Goal: Information Seeking & Learning: Learn about a topic

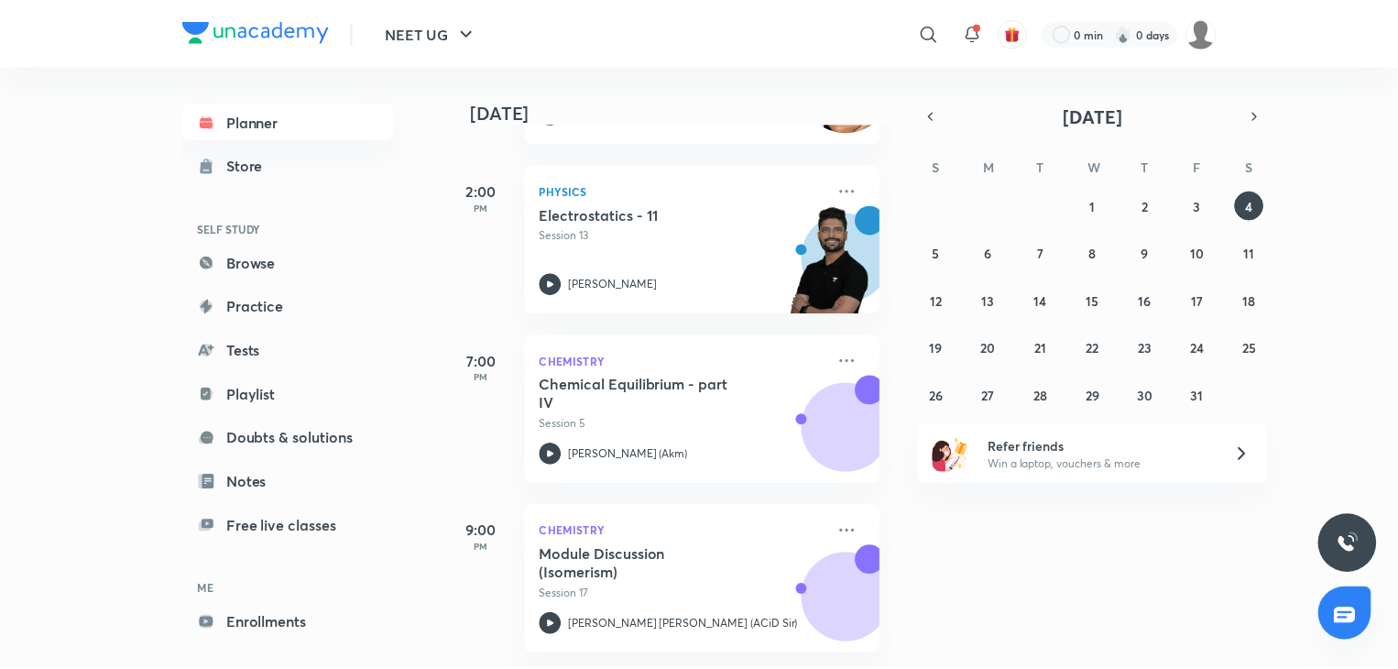
scroll to position [759, 0]
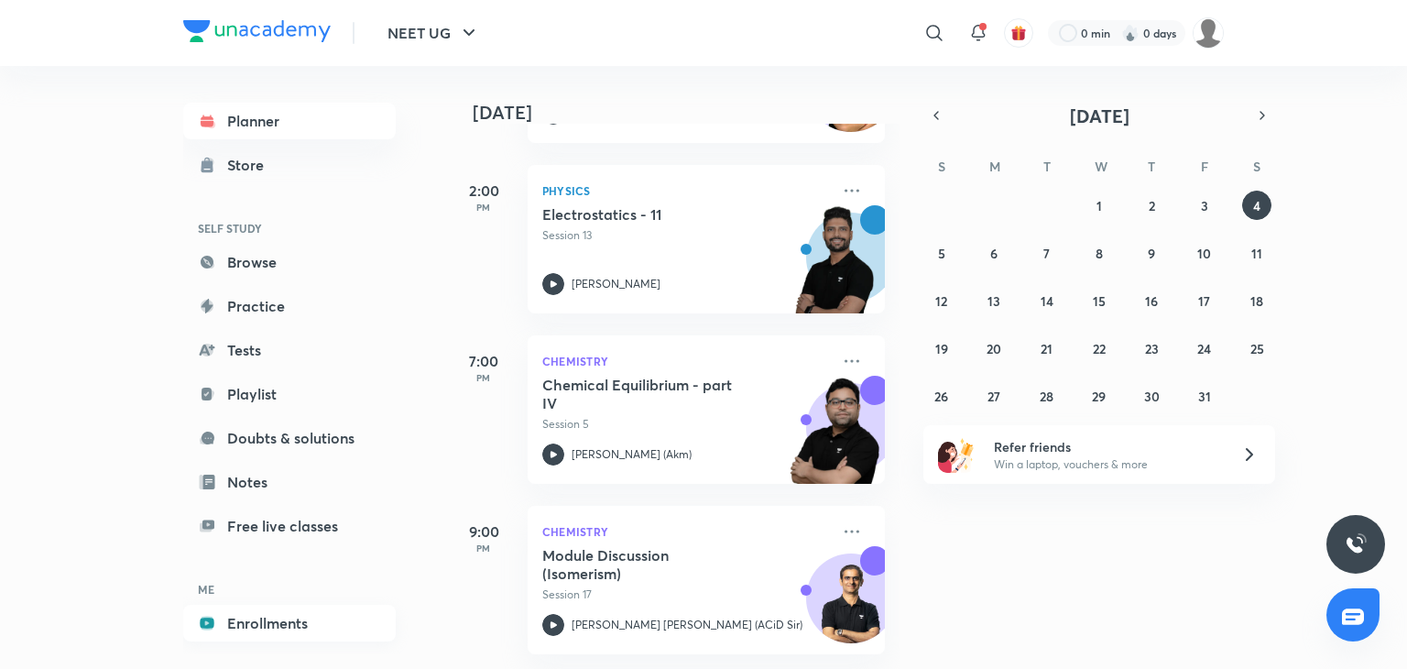
click at [270, 615] on link "Enrollments" at bounding box center [289, 623] width 213 height 37
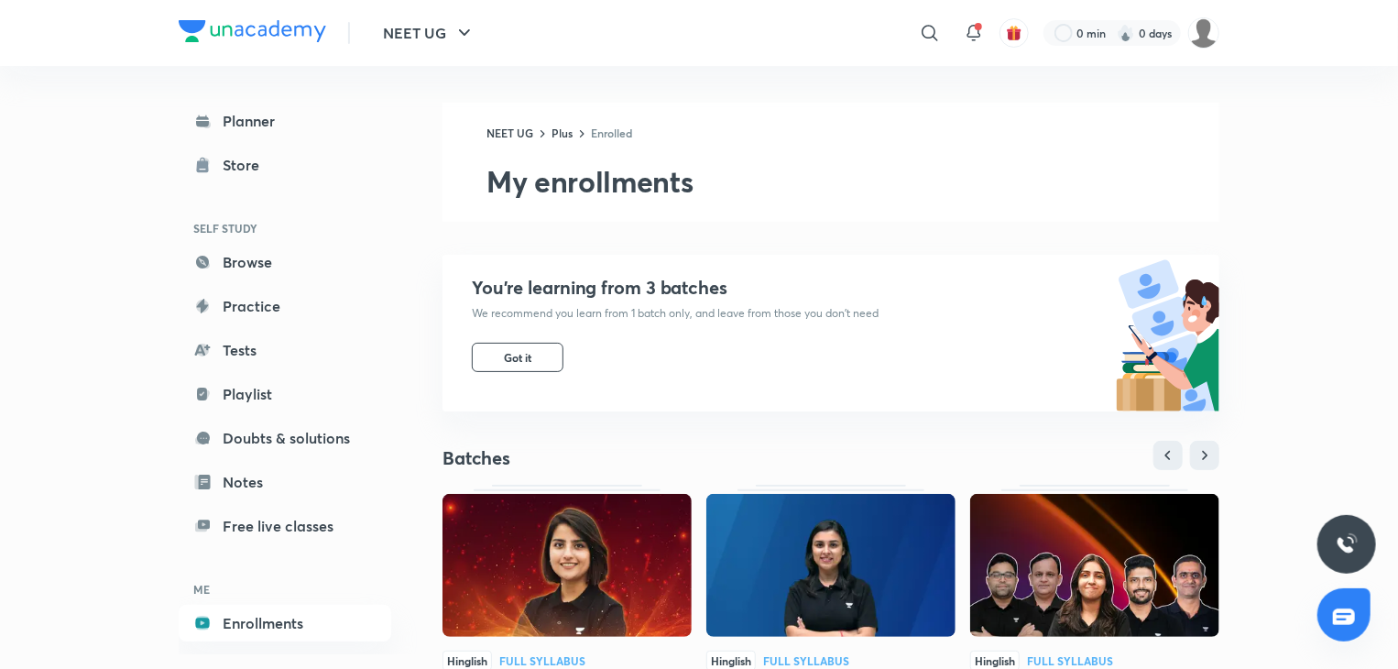
click at [622, 613] on img at bounding box center [567, 565] width 249 height 143
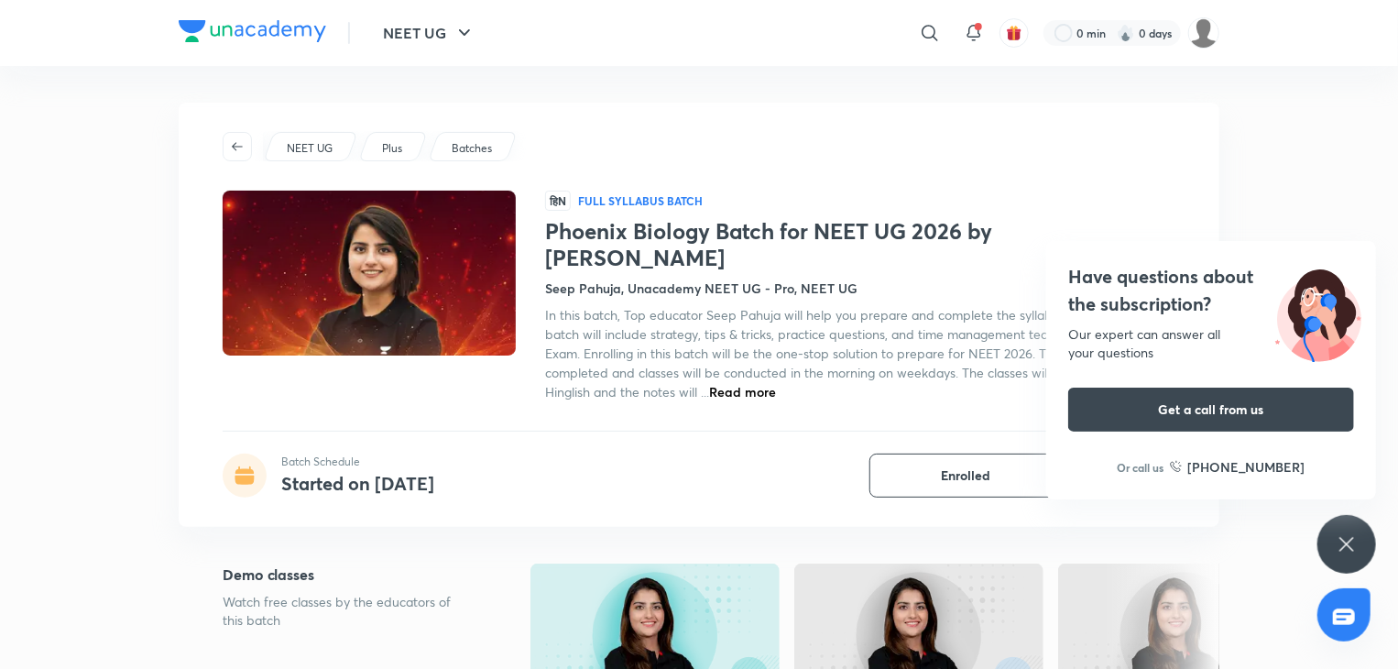
click at [1350, 523] on div "Have questions about the subscription? Our expert can answer all your questions…" at bounding box center [1346, 544] width 59 height 59
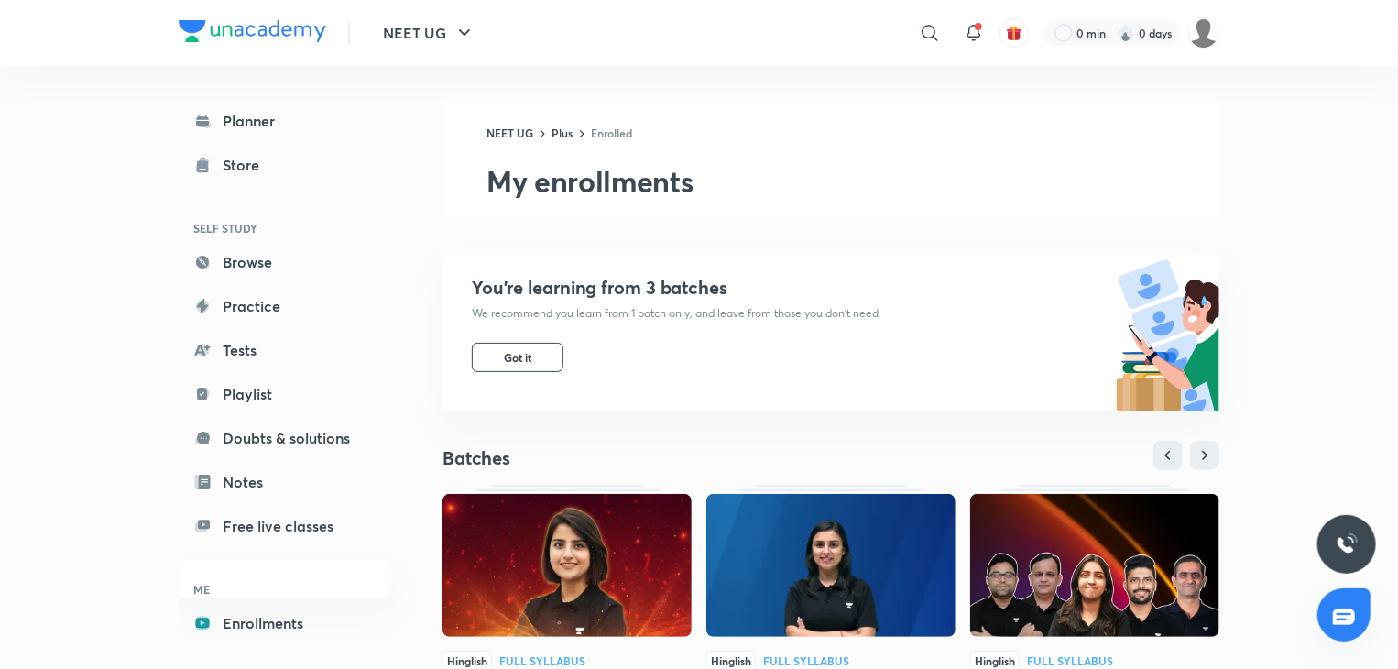
click at [802, 574] on img at bounding box center [830, 565] width 249 height 143
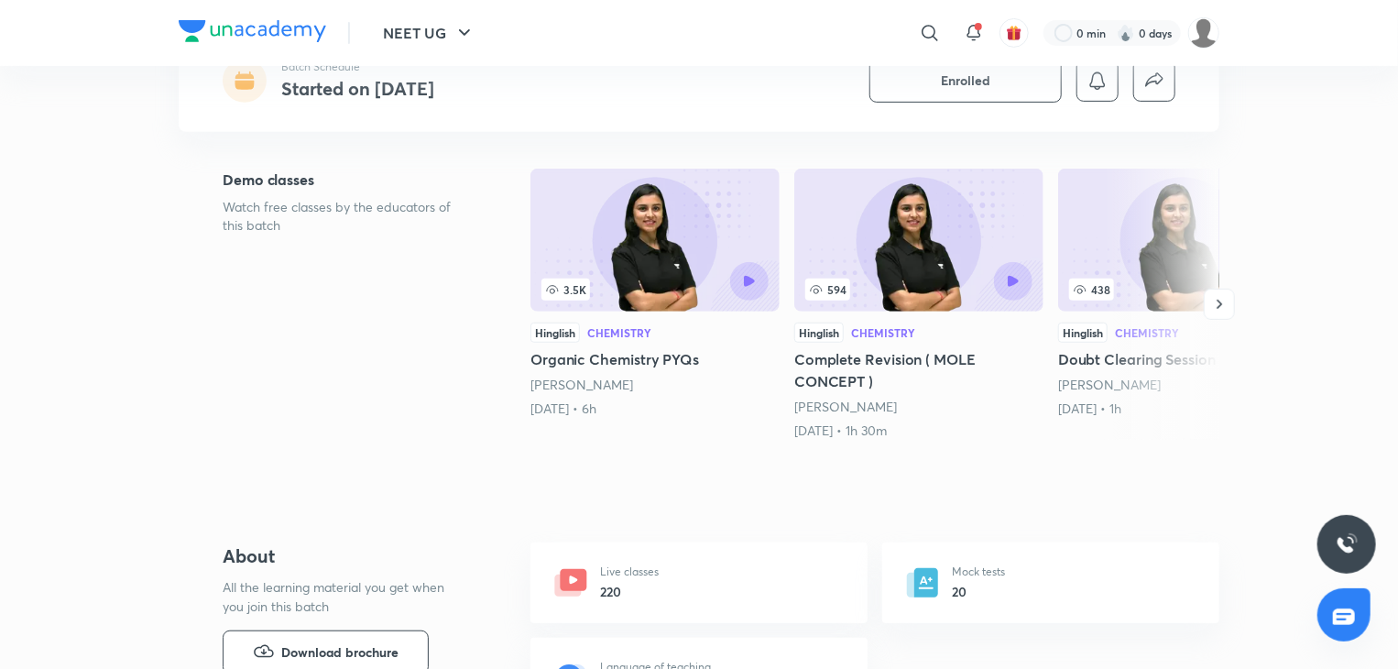
scroll to position [54, 0]
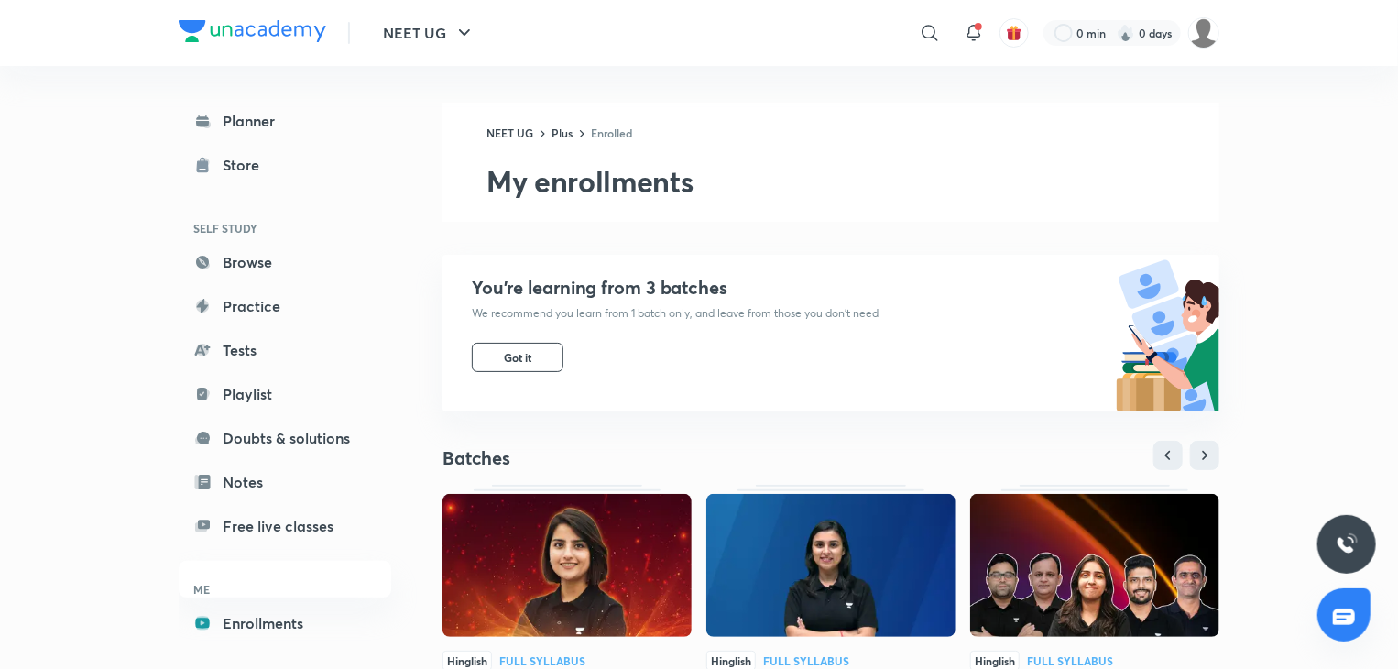
click at [550, 566] on img at bounding box center [567, 565] width 249 height 143
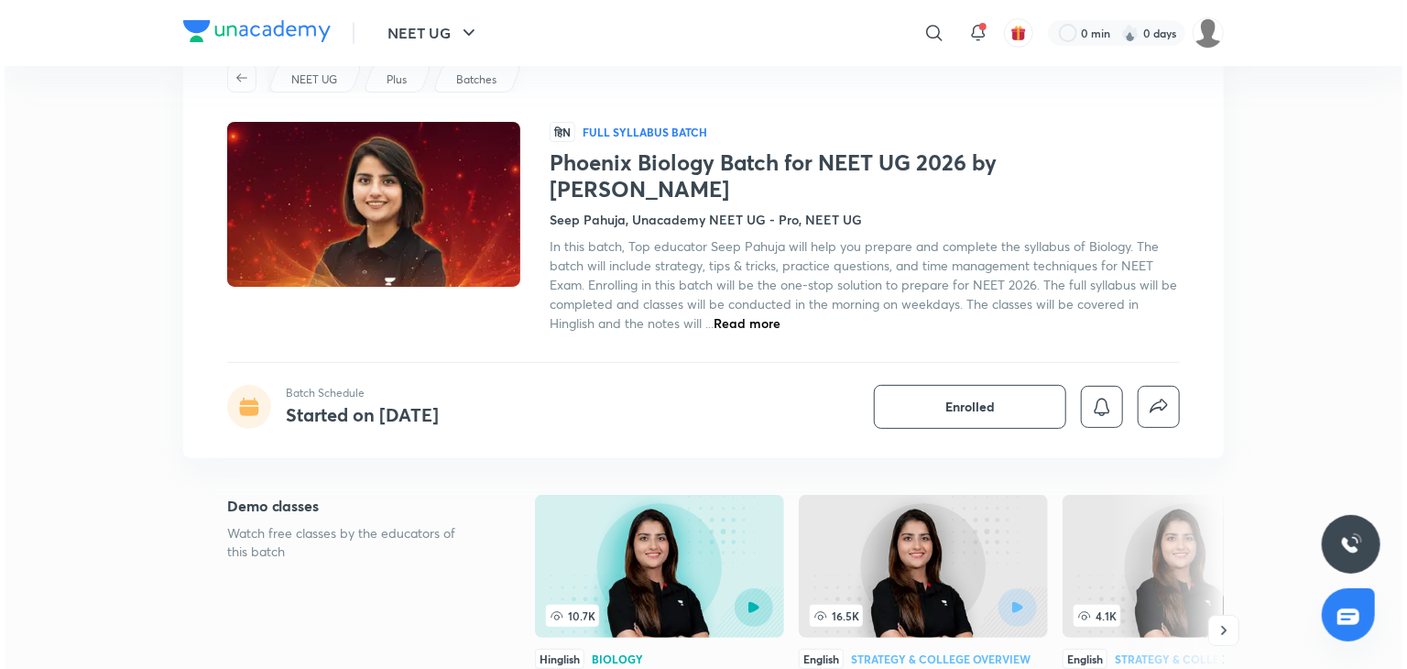
scroll to position [170, 0]
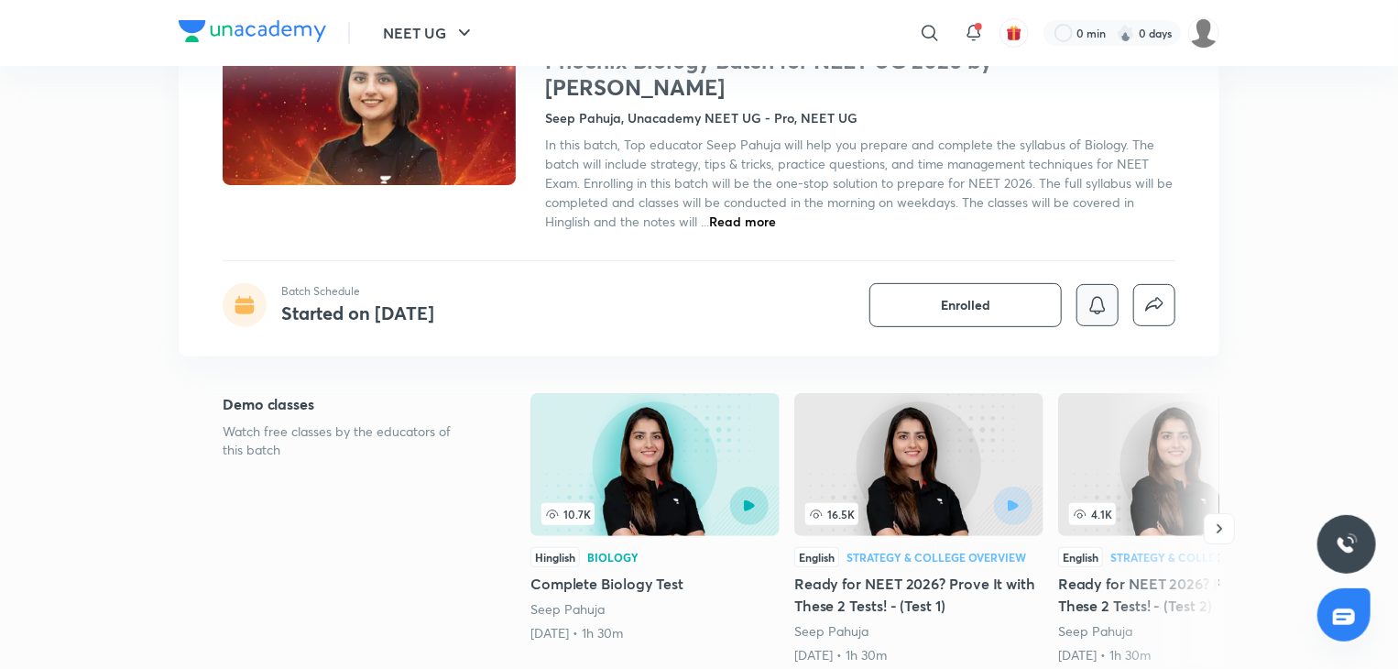
click at [1096, 284] on button "button" at bounding box center [1097, 305] width 42 height 42
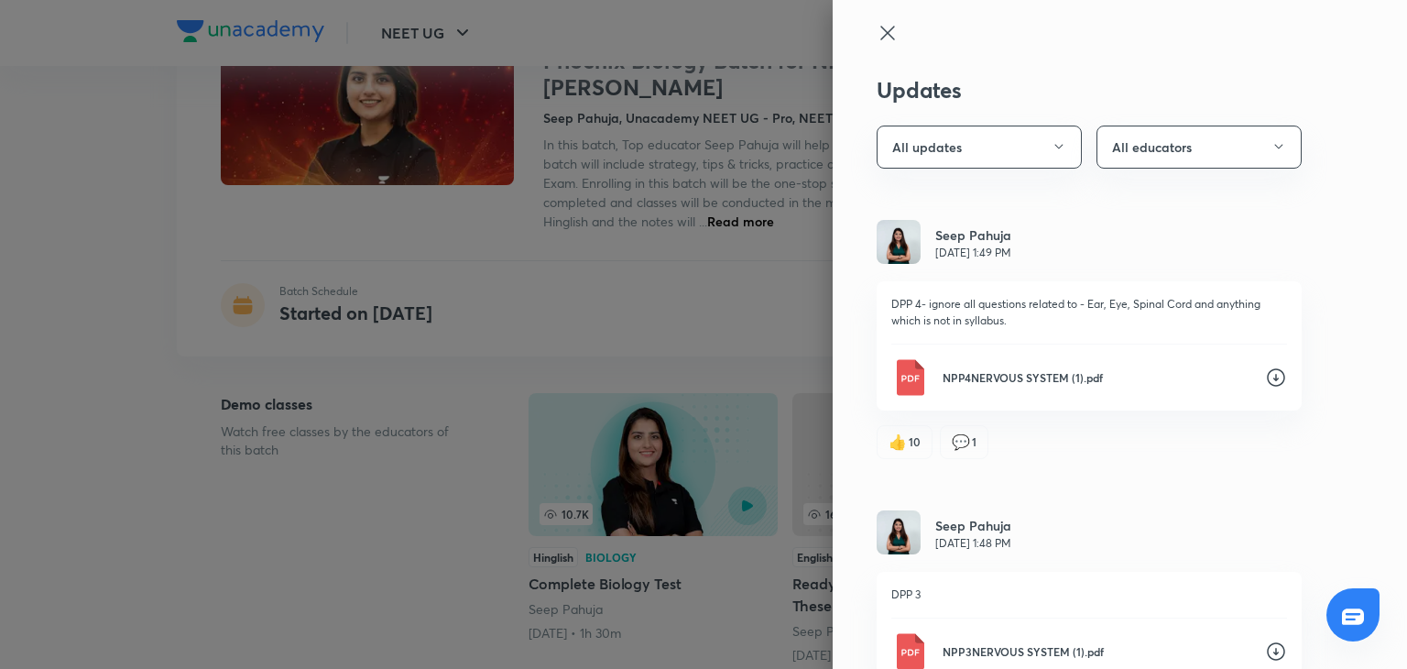
click at [960, 254] on p "Oct 2, 1:49 PM" at bounding box center [973, 253] width 76 height 16
click at [887, 250] on img at bounding box center [899, 242] width 44 height 44
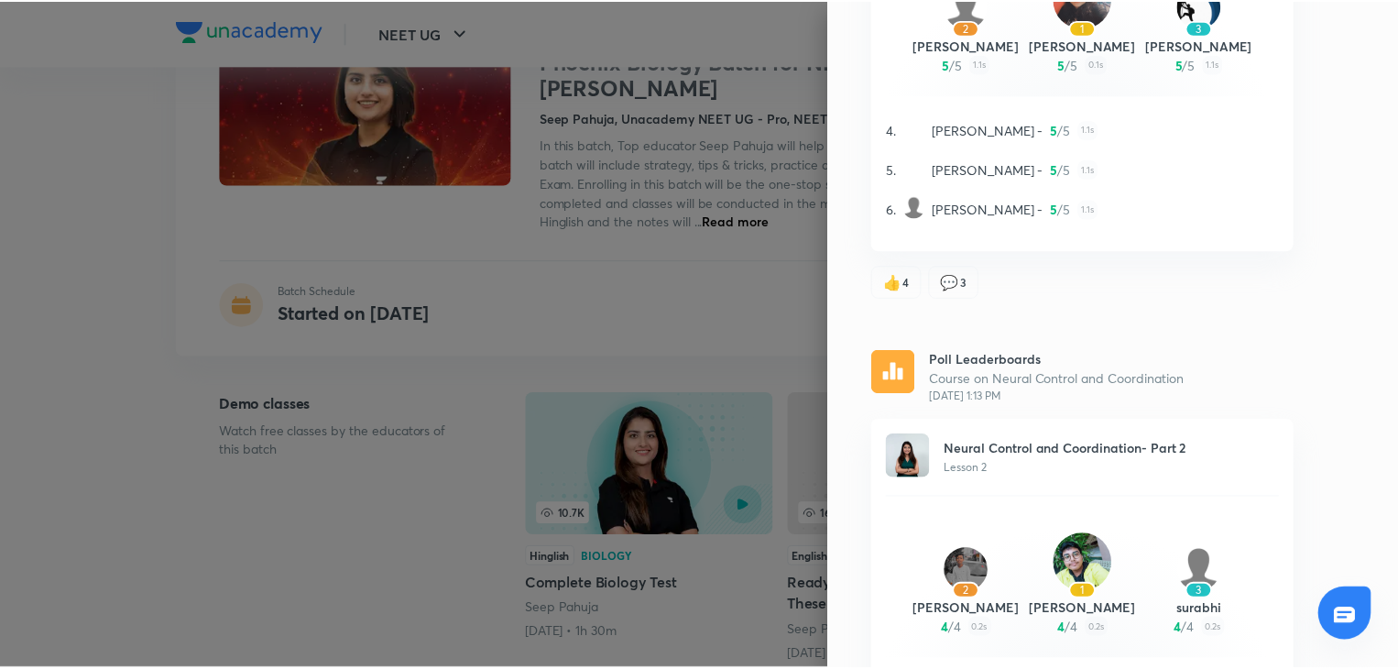
scroll to position [1546, 0]
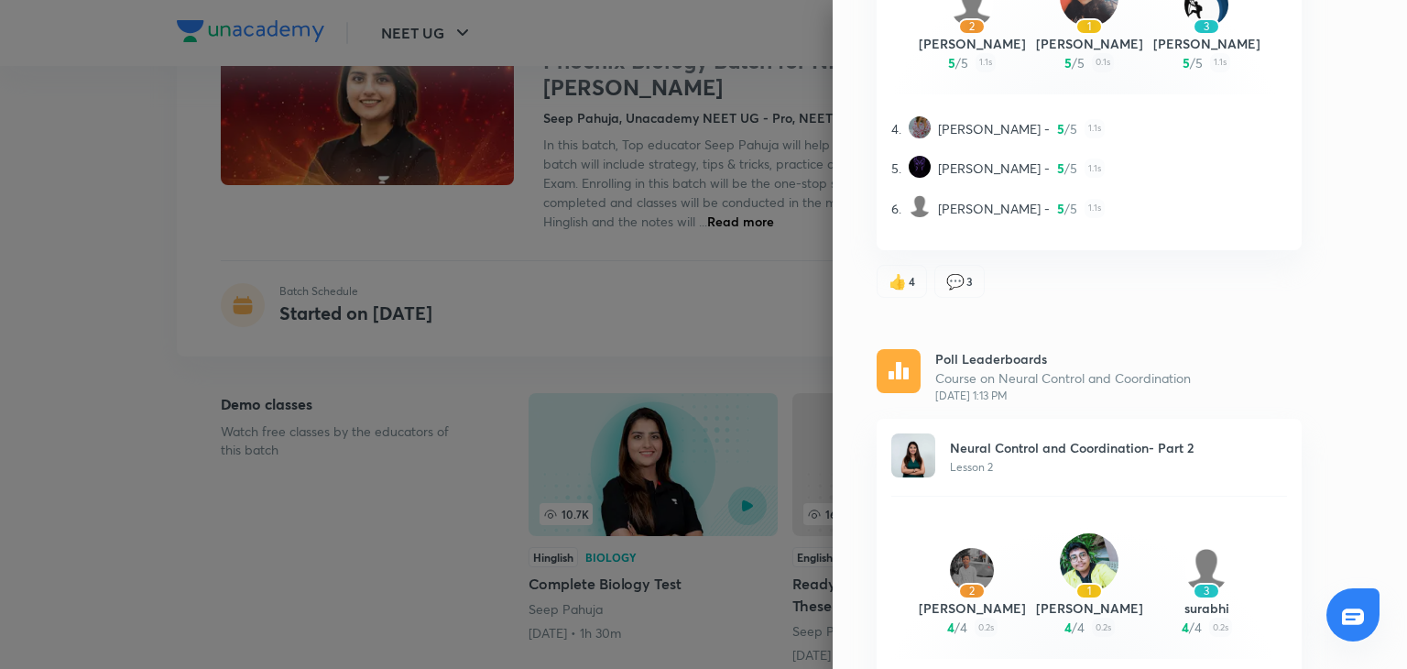
click at [810, 208] on div at bounding box center [703, 334] width 1407 height 669
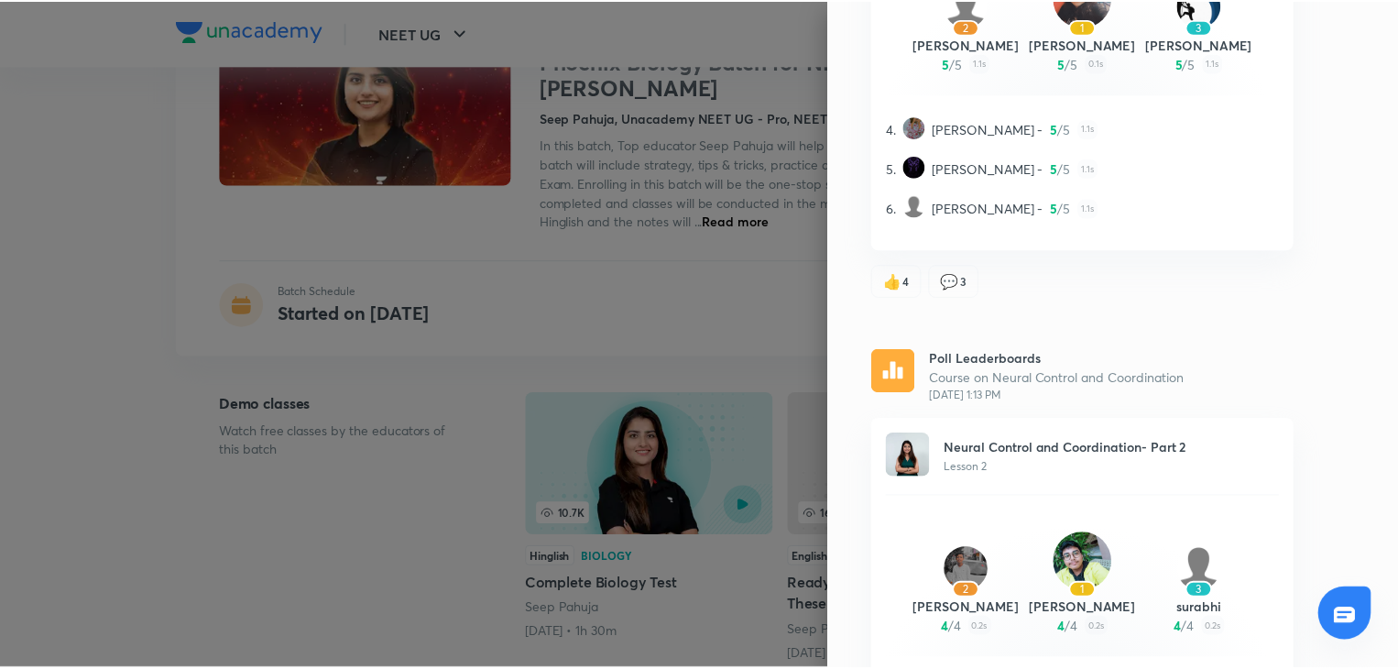
scroll to position [0, 0]
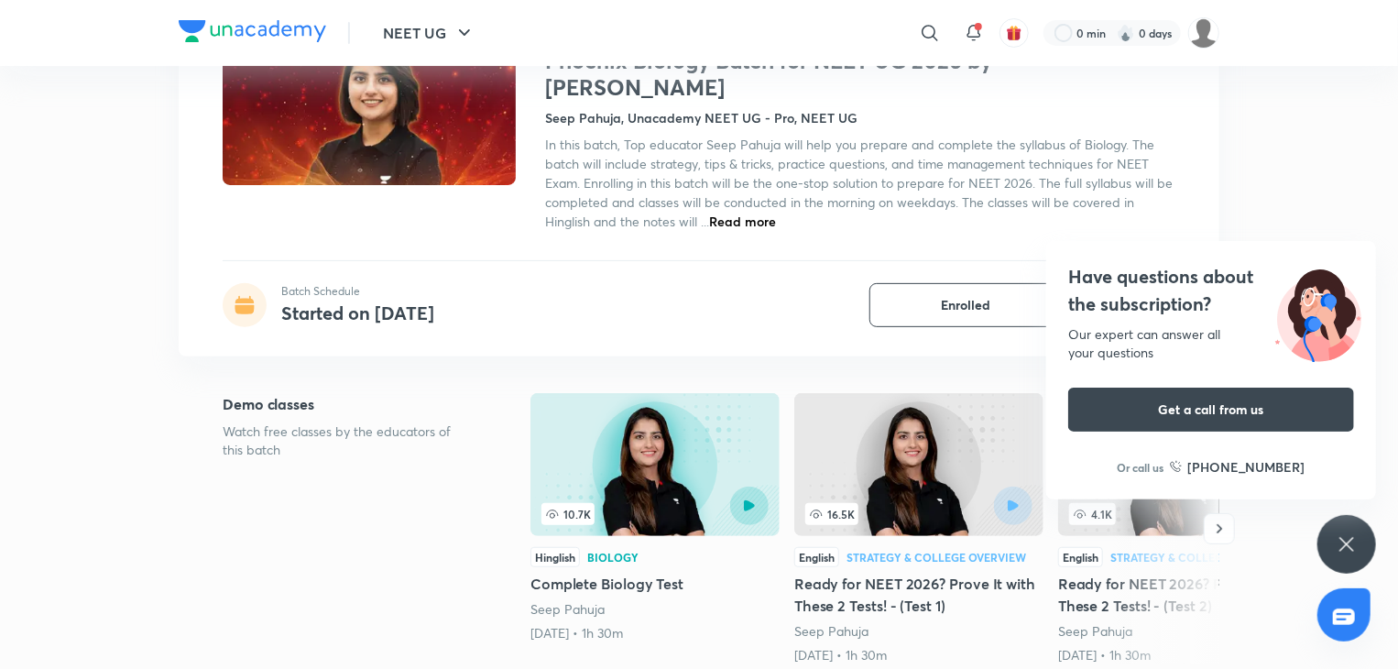
click at [1328, 538] on div "Have questions about the subscription? Our expert can answer all your questions…" at bounding box center [1346, 544] width 59 height 59
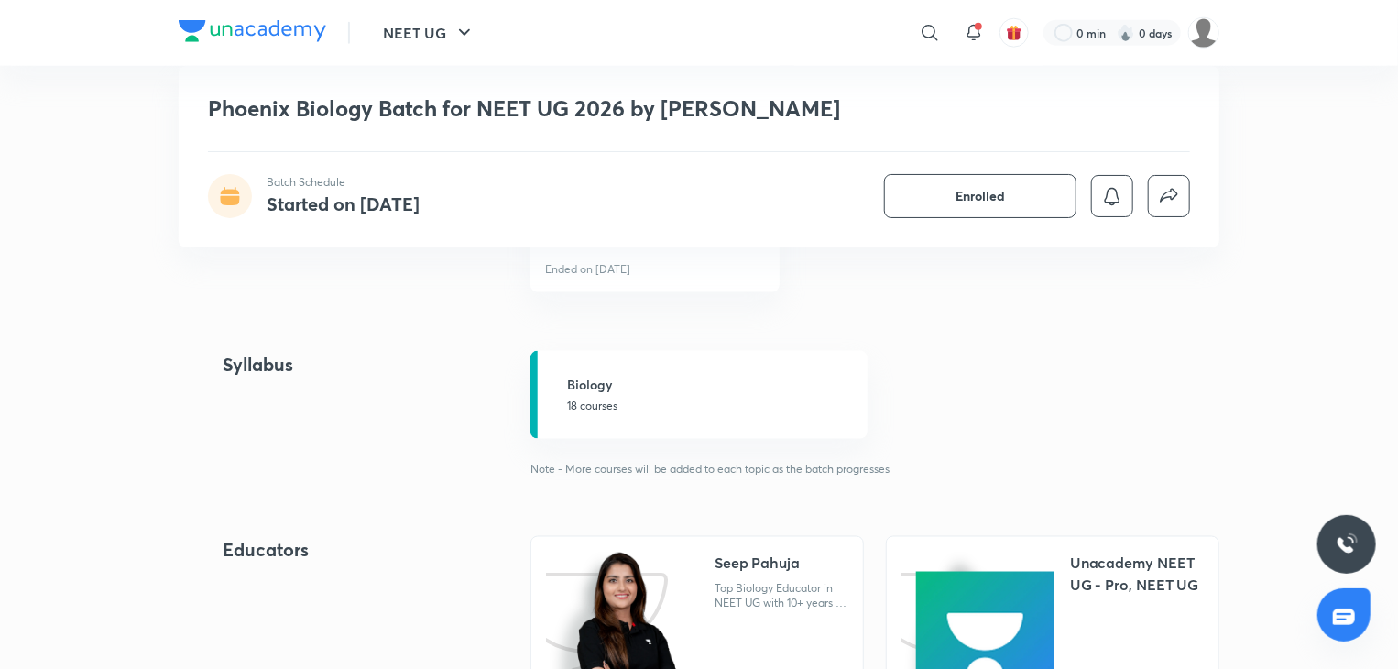
scroll to position [1114, 0]
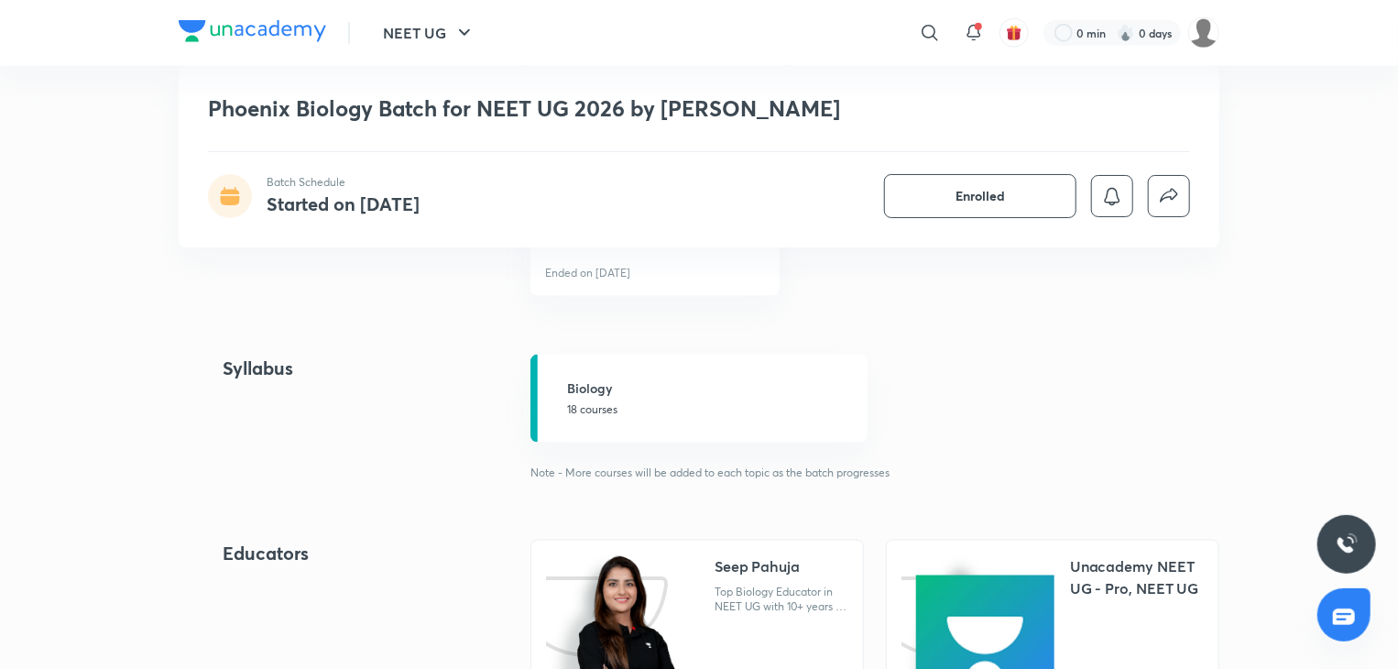
click at [803, 585] on div "Top Biology Educator in NEET UG with 10+ years of Experience. Mentored lacs of …" at bounding box center [782, 599] width 134 height 29
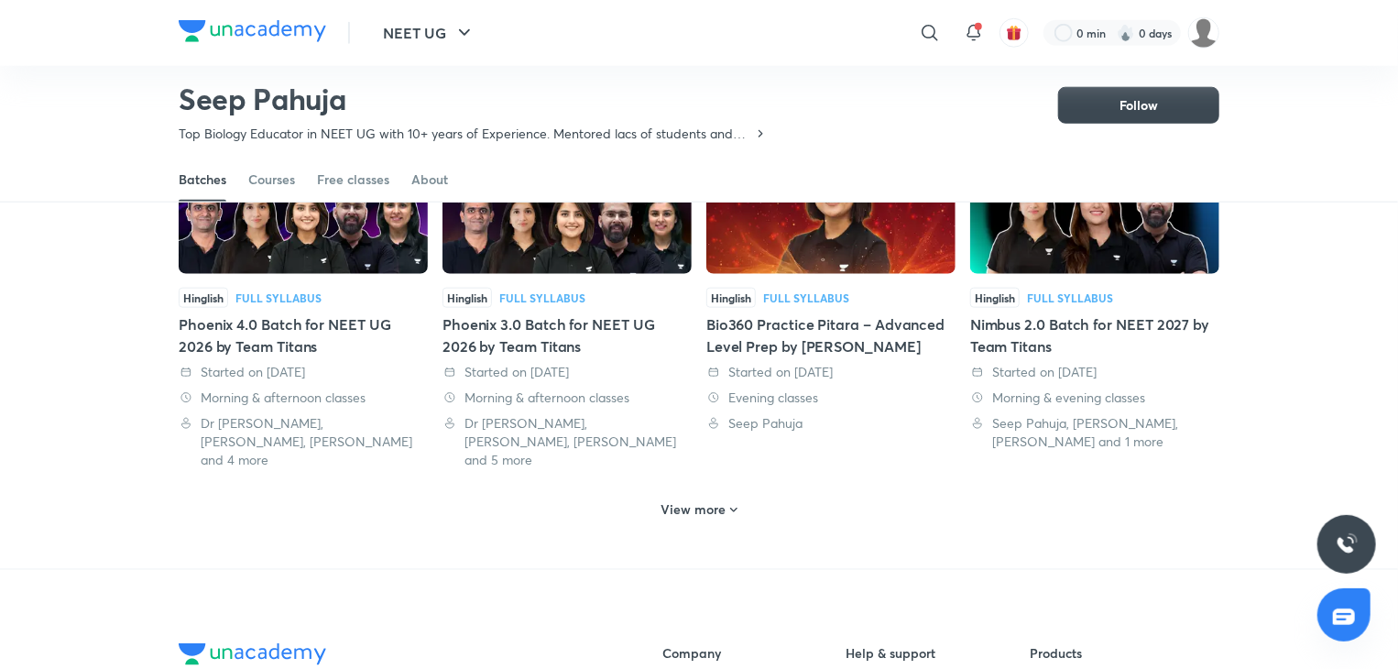
scroll to position [901, 0]
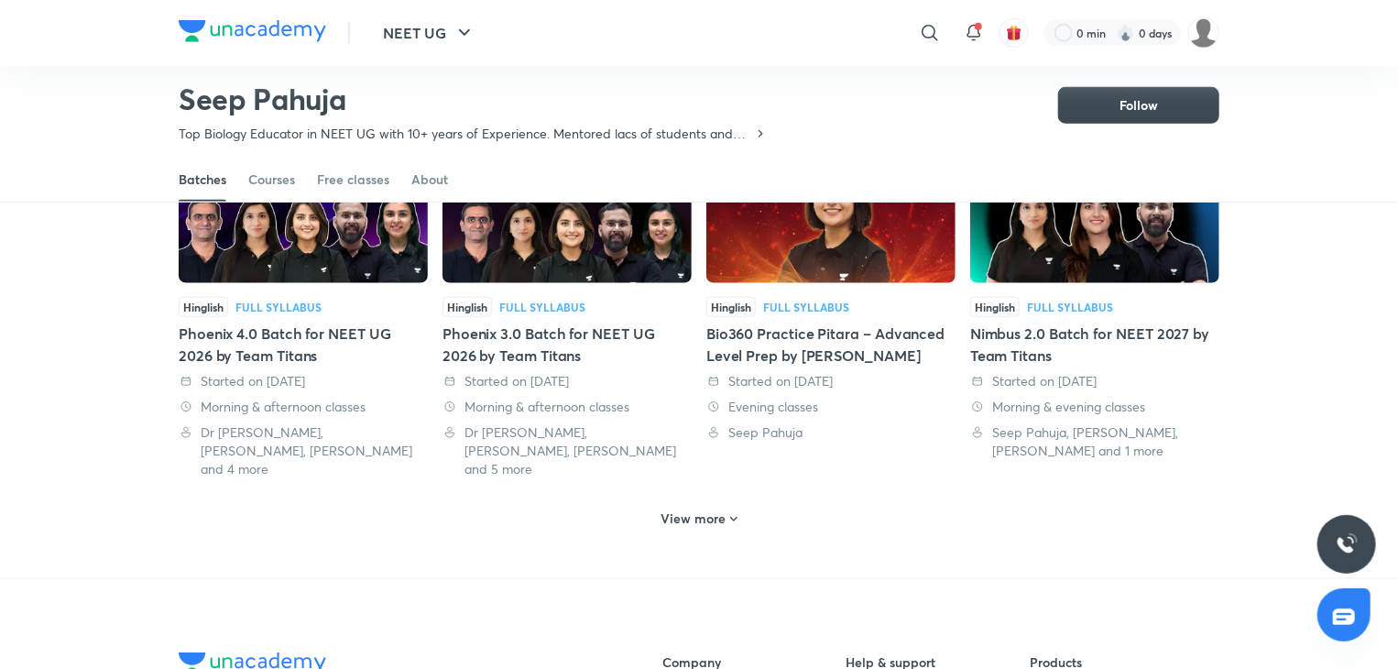
click at [806, 297] on div "Hinglish Full Syllabus Bio360 Practice Pitara – Advanced Level Prep by Seep Pah…" at bounding box center [830, 369] width 249 height 145
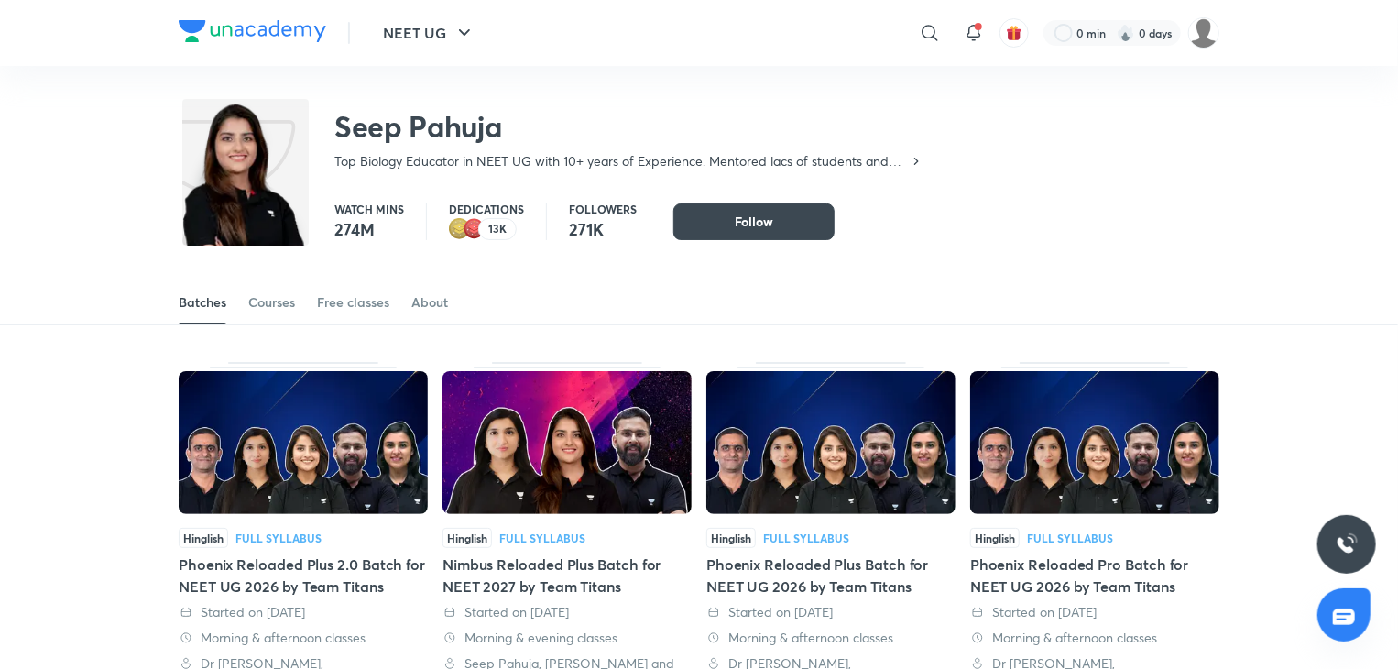
scroll to position [1099, 0]
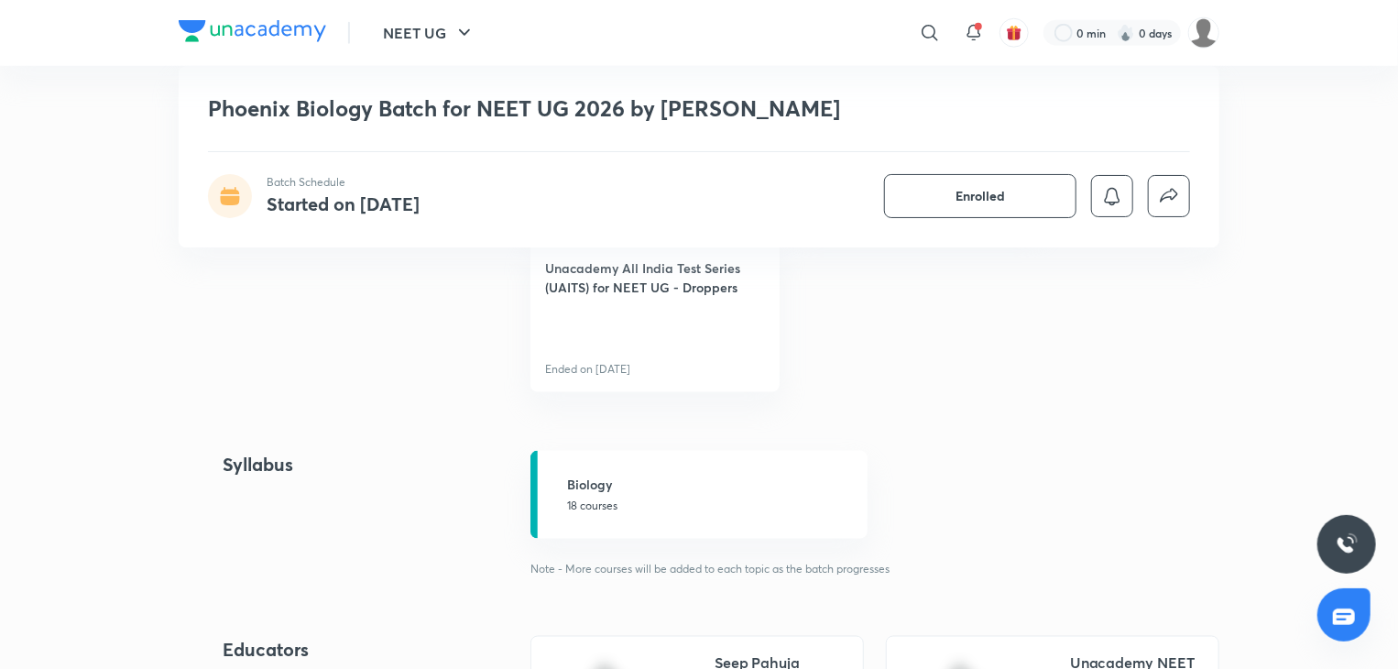
scroll to position [1022, 0]
click at [773, 470] on h5 "Biology" at bounding box center [712, 479] width 290 height 19
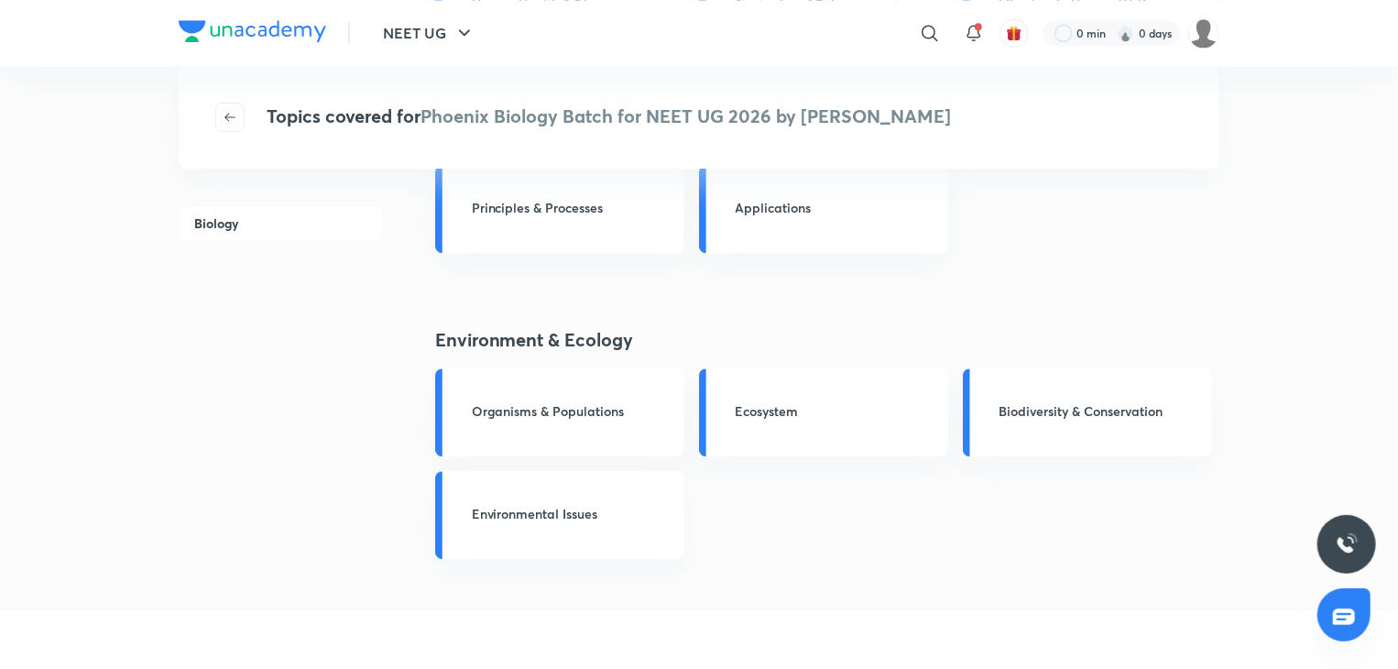
scroll to position [2220, 0]
click at [223, 95] on div "Topics covered for Phoenix Biology Batch for NEET UG 2026 by Seep Pahuja" at bounding box center [699, 117] width 1041 height 103
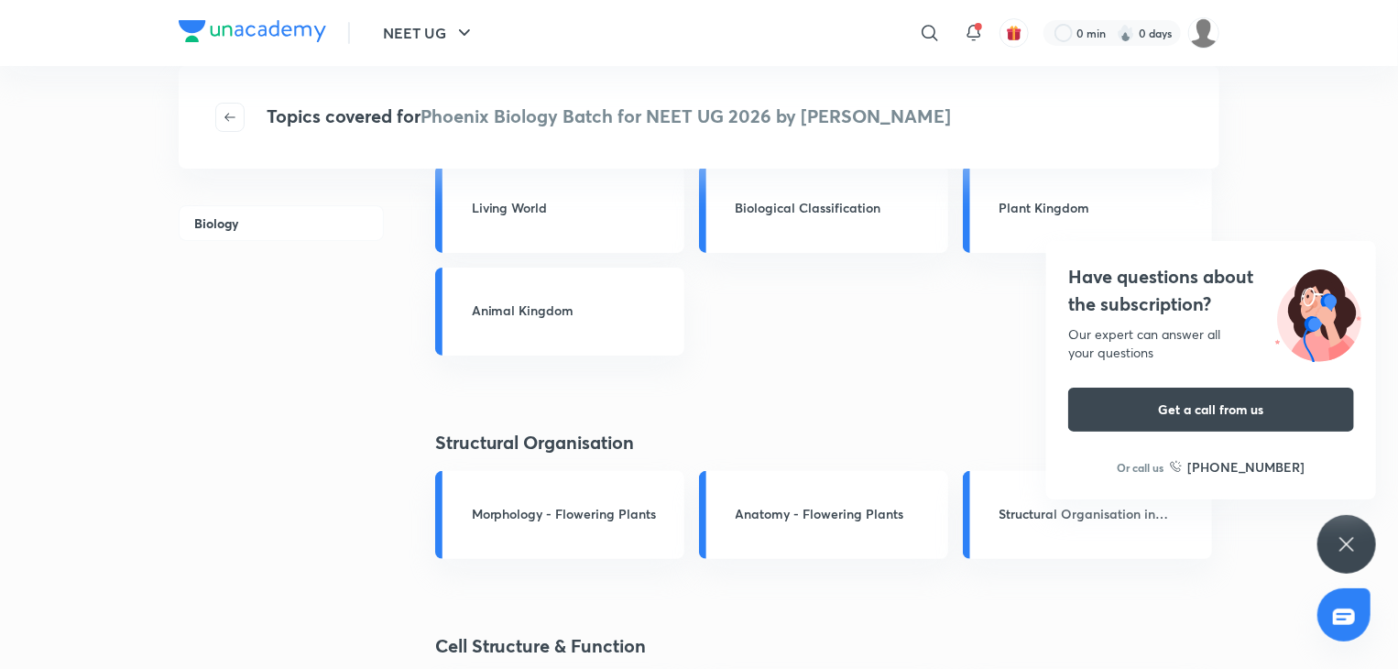
scroll to position [0, 0]
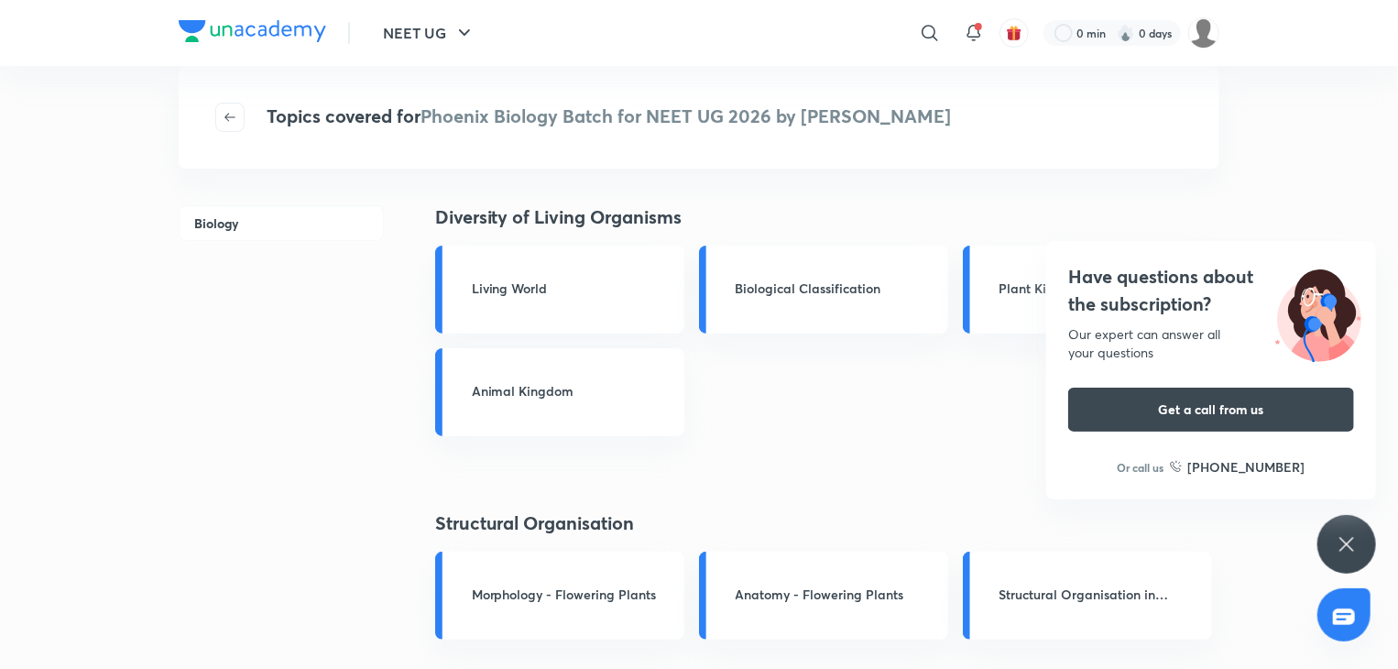
click at [1342, 543] on icon at bounding box center [1347, 544] width 22 height 22
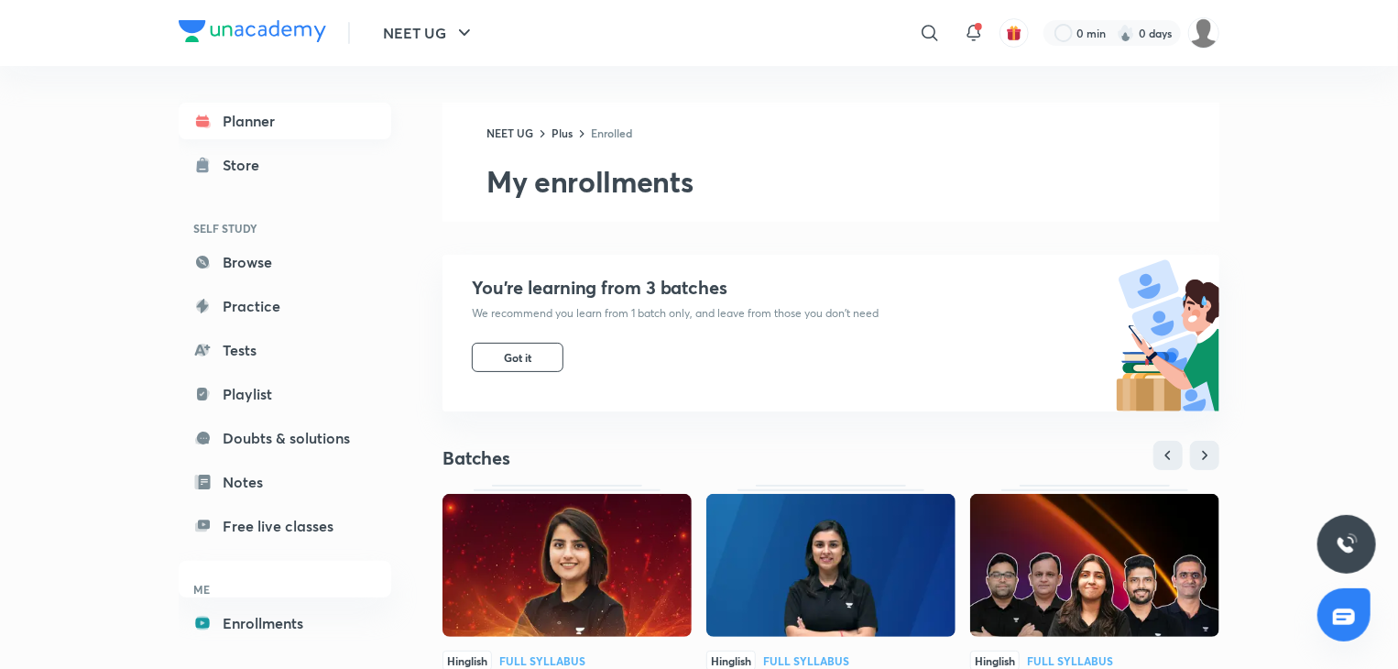
click at [225, 119] on link "Planner" at bounding box center [285, 121] width 213 height 37
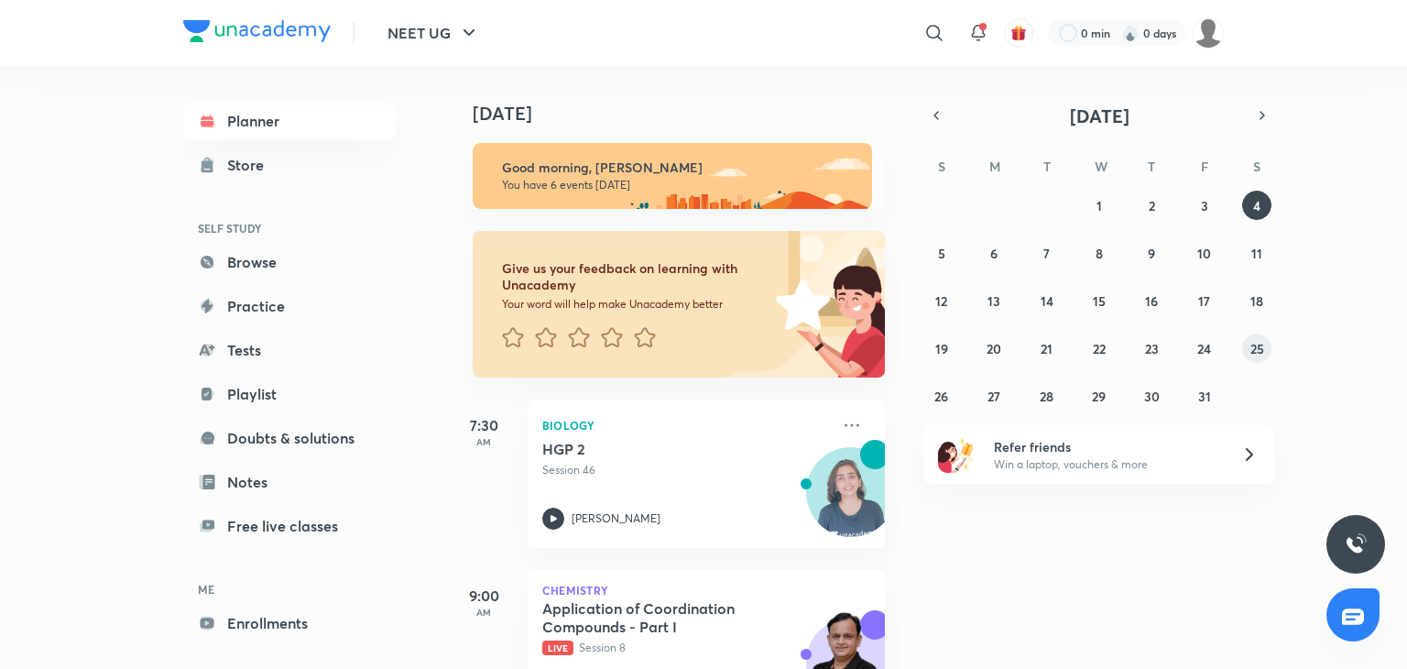
click at [1245, 356] on button "25" at bounding box center [1256, 347] width 29 height 29
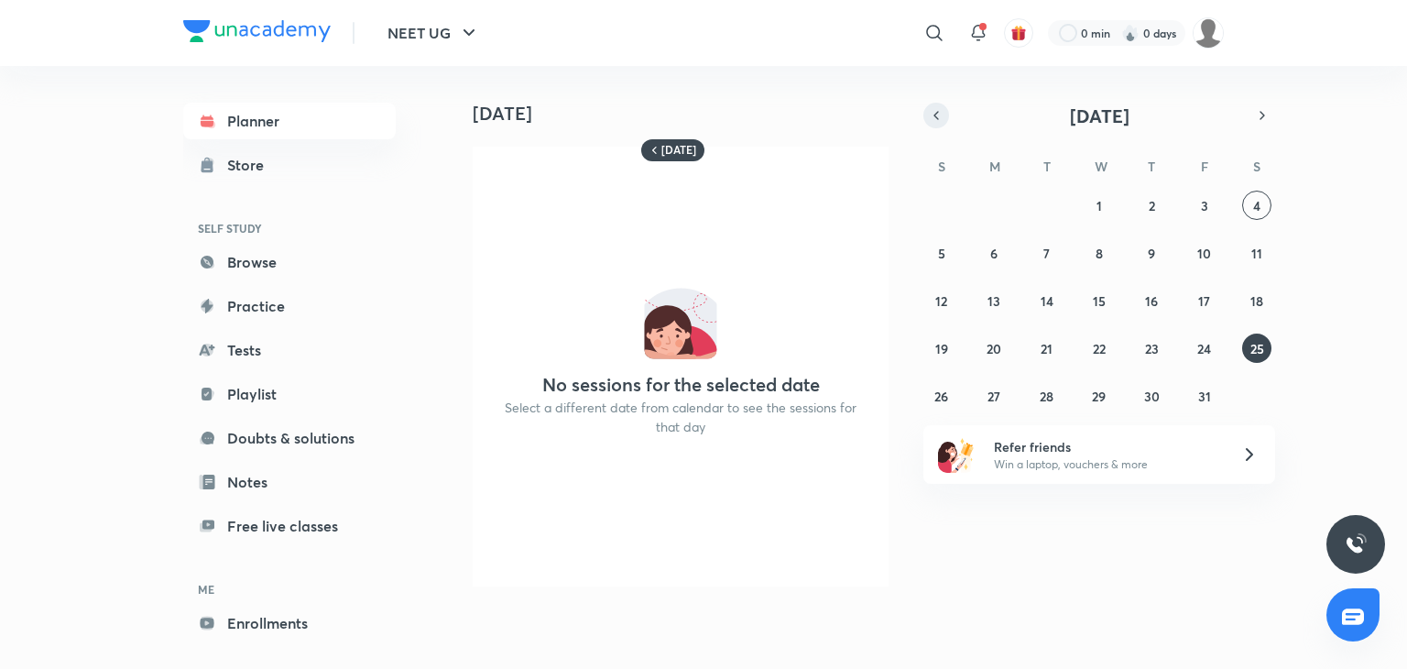
click at [945, 115] on button "button" at bounding box center [936, 116] width 26 height 26
click at [1162, 345] on button "25" at bounding box center [1151, 347] width 29 height 29
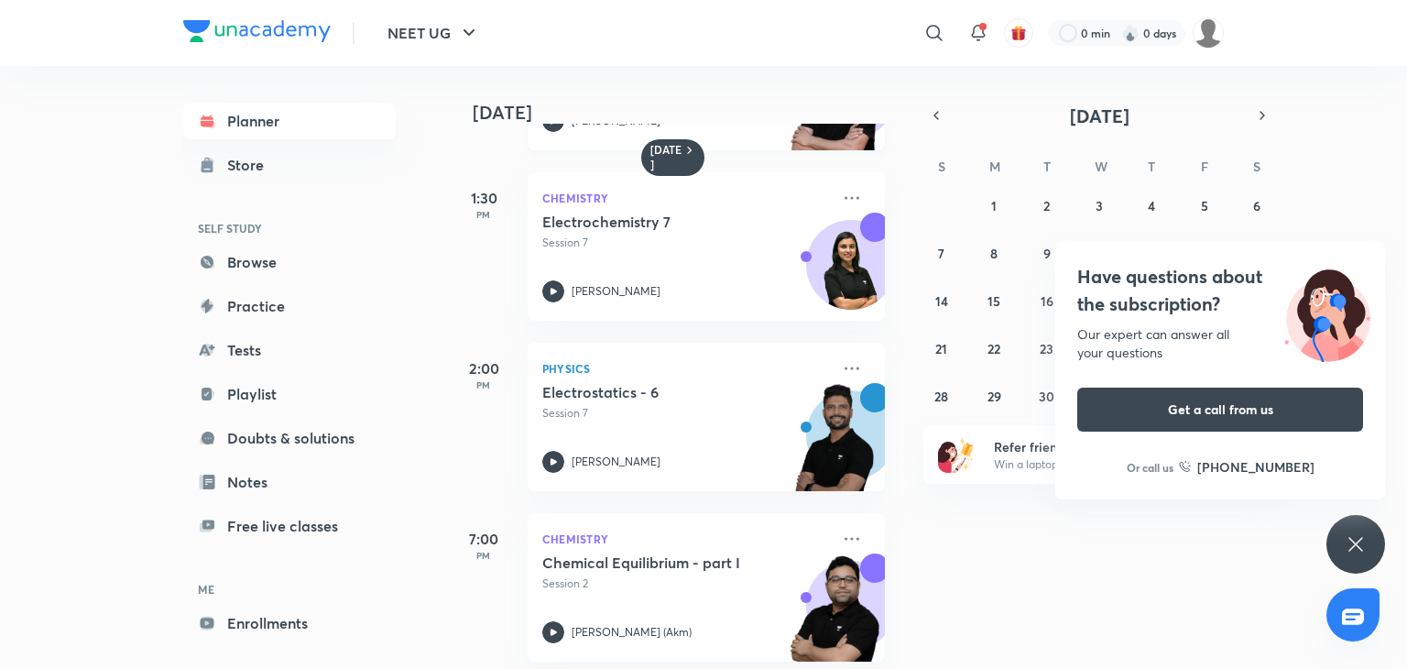
scroll to position [337, 0]
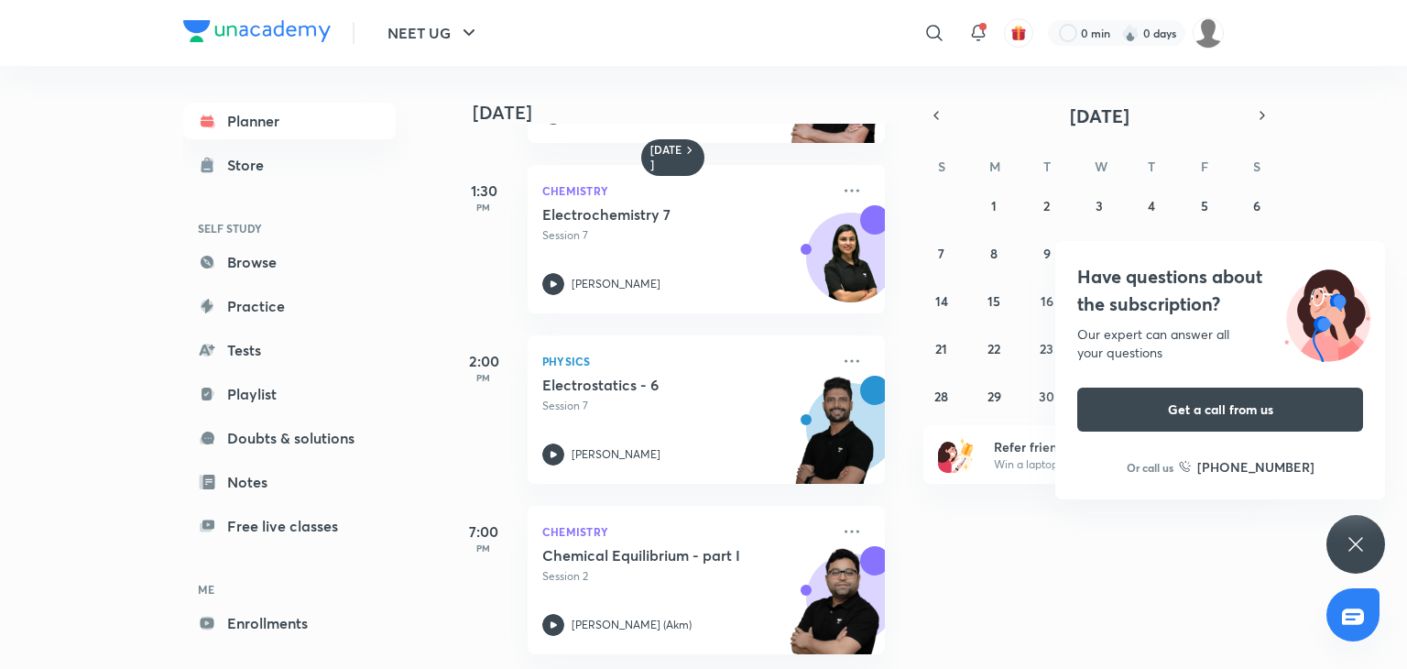
click at [1361, 530] on div "Have questions about the subscription? Our expert can answer all your questions…" at bounding box center [1356, 544] width 59 height 59
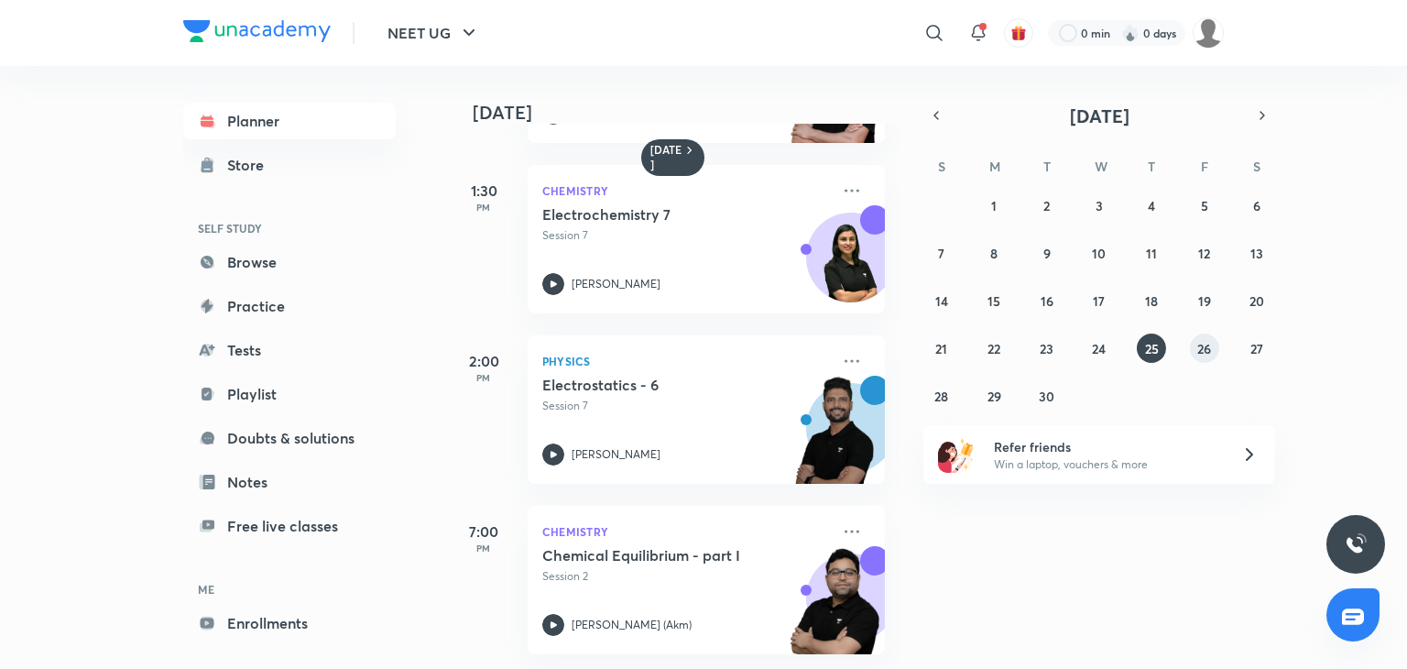
click at [1201, 349] on abbr "26" at bounding box center [1204, 348] width 14 height 17
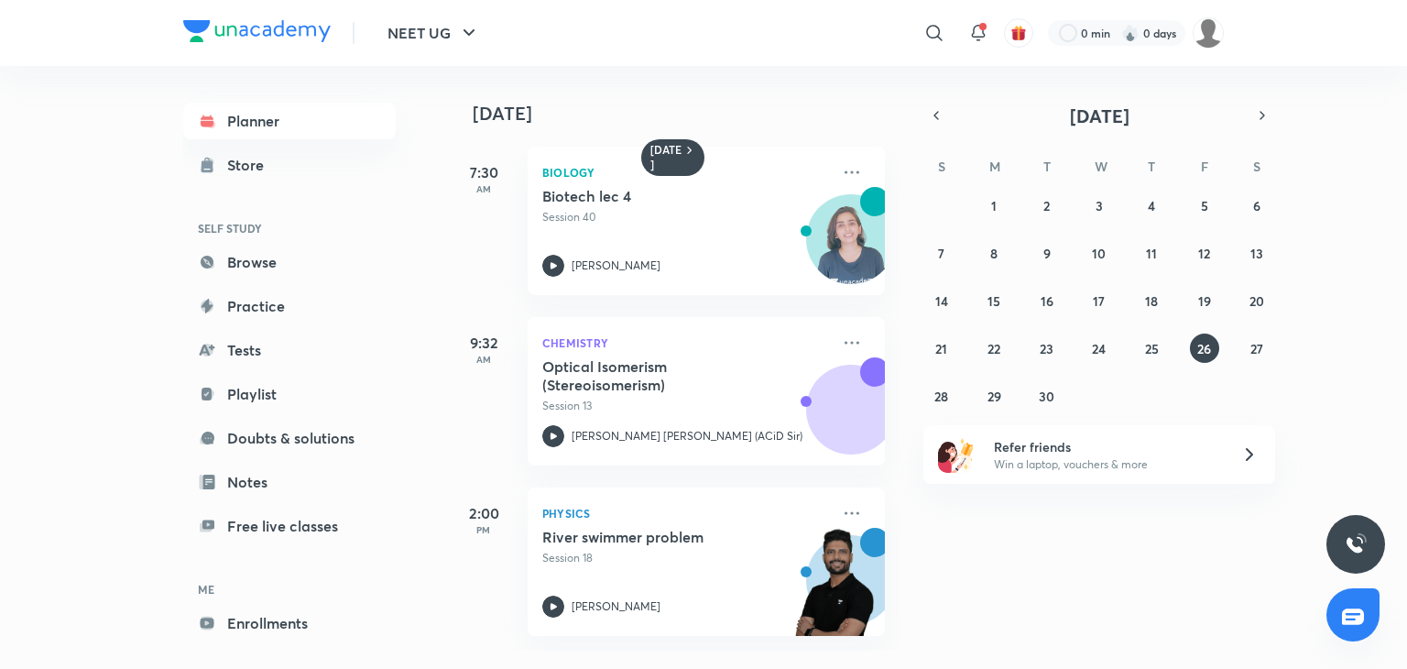
scroll to position [68, 0]
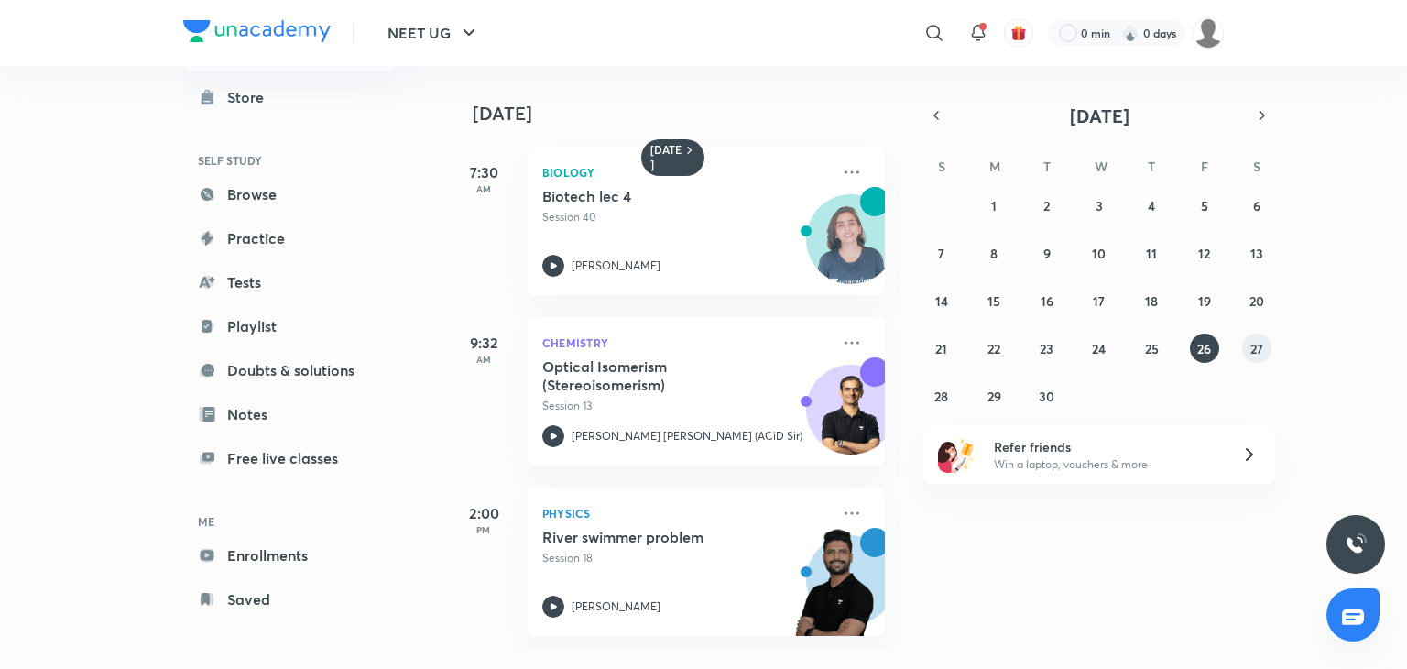
click at [1253, 356] on button "27" at bounding box center [1256, 347] width 29 height 29
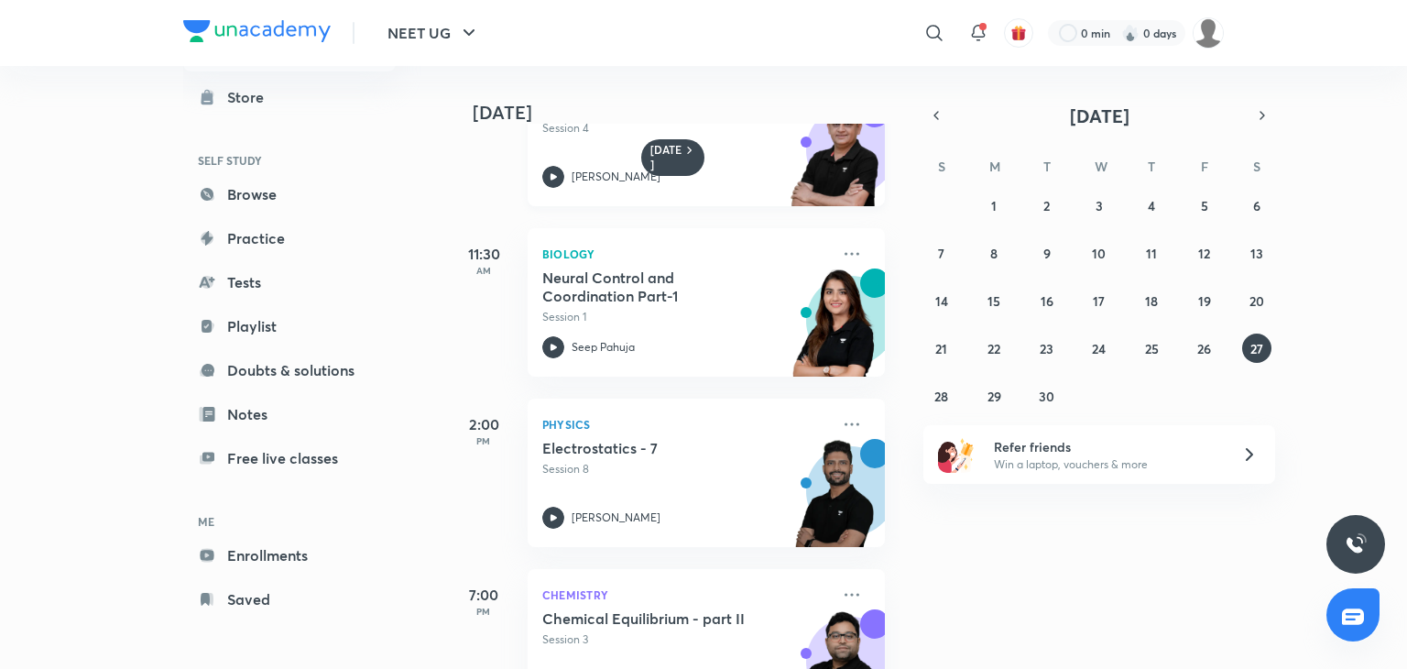
scroll to position [337, 0]
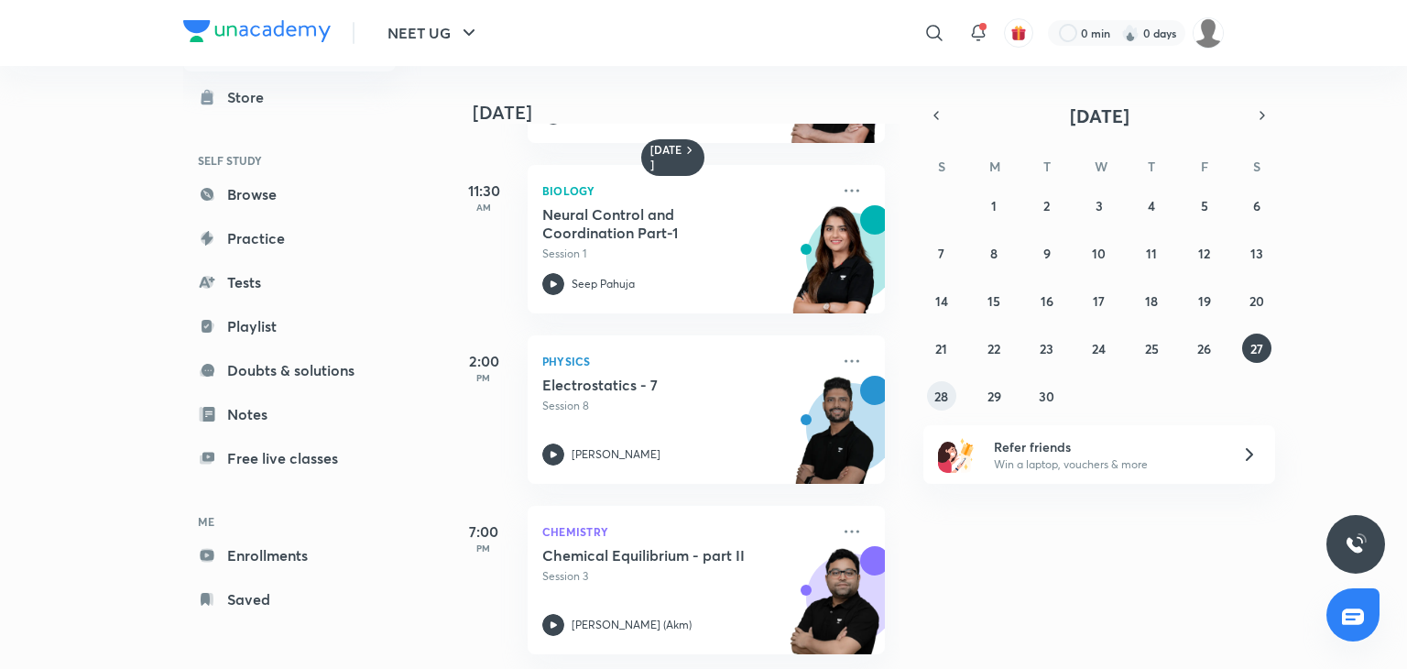
click at [931, 397] on button "28" at bounding box center [941, 395] width 29 height 29
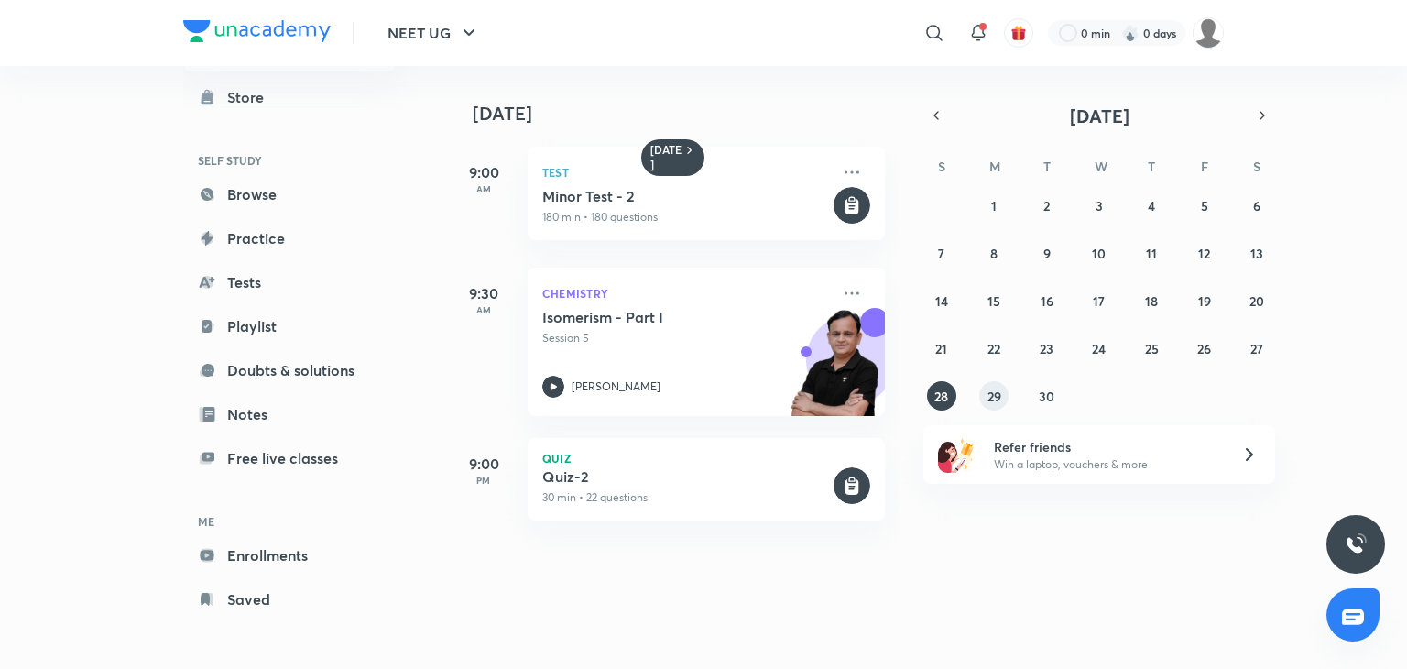
click at [995, 390] on abbr "29" at bounding box center [995, 396] width 14 height 17
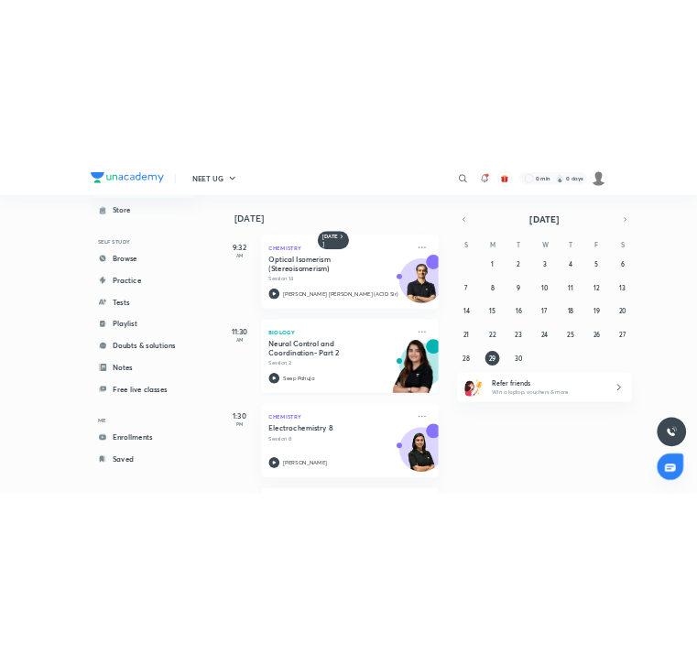
scroll to position [166, 0]
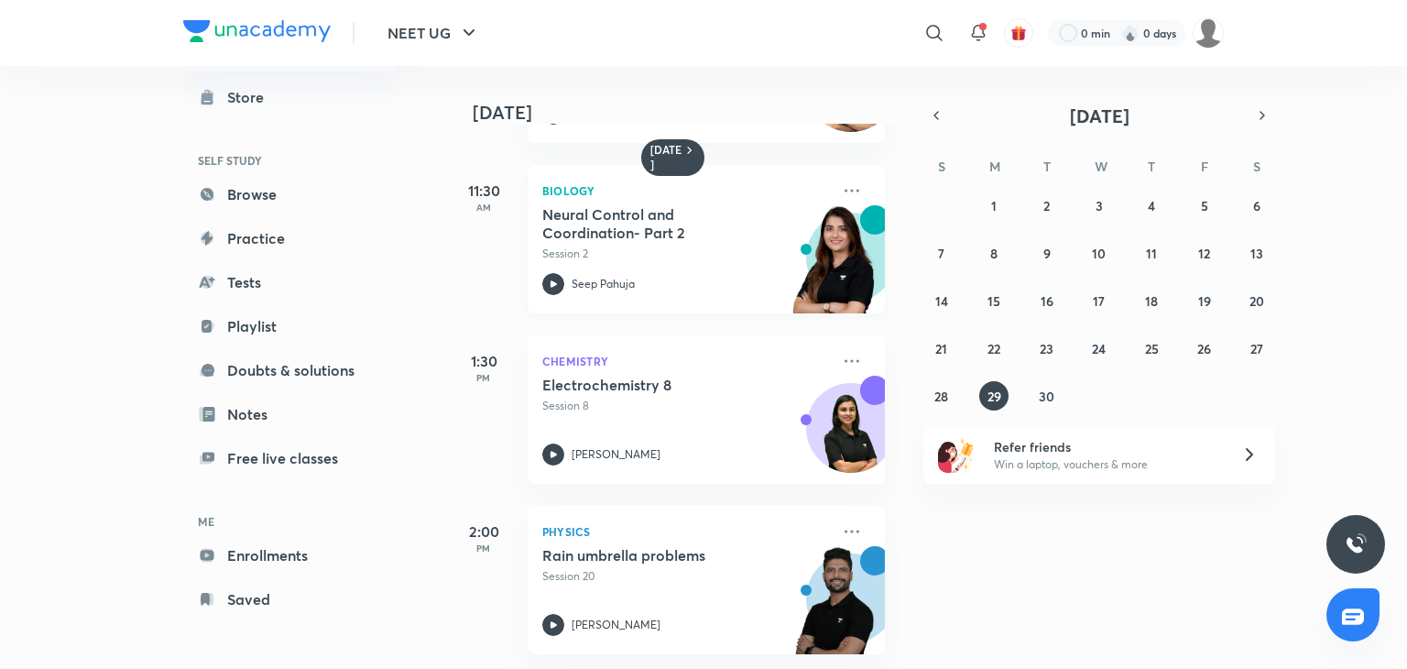
click at [741, 273] on div "Seep Pahuja" at bounding box center [686, 284] width 288 height 22
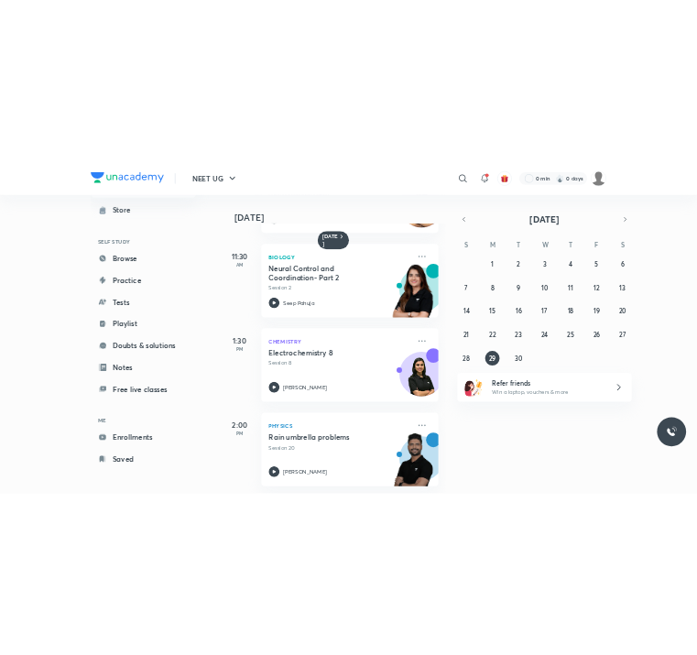
scroll to position [165, 0]
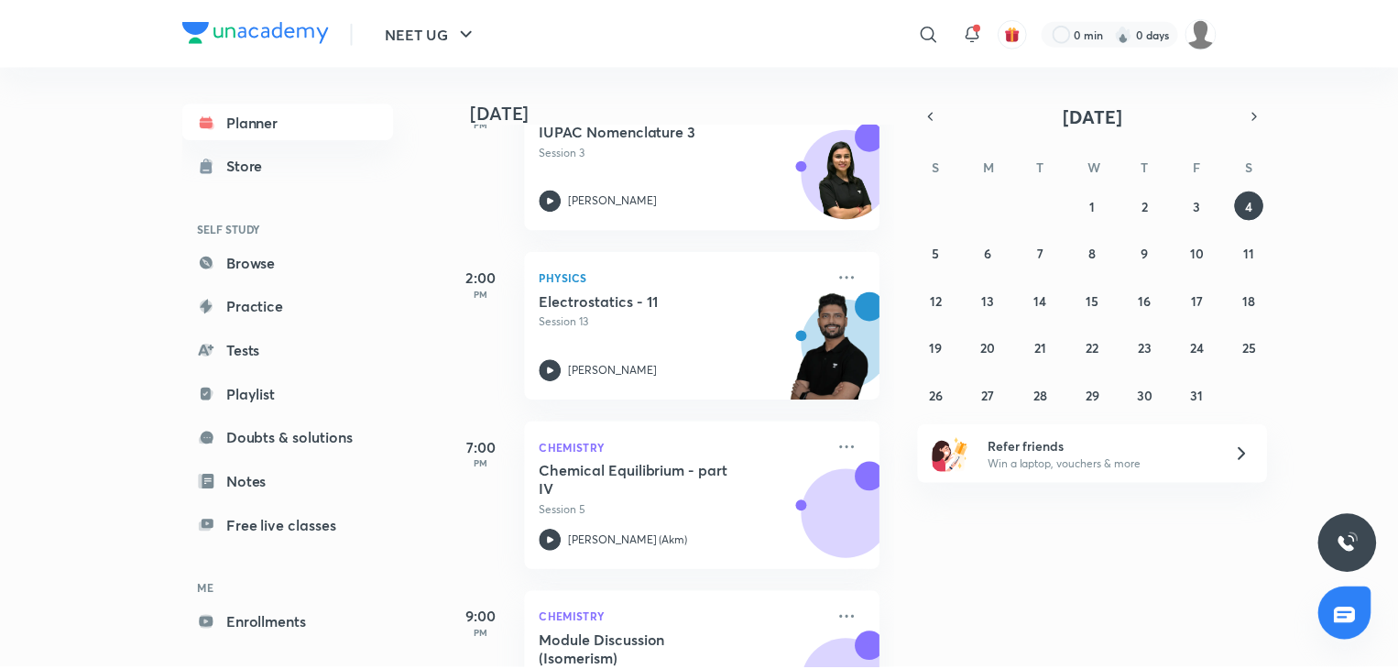
scroll to position [759, 0]
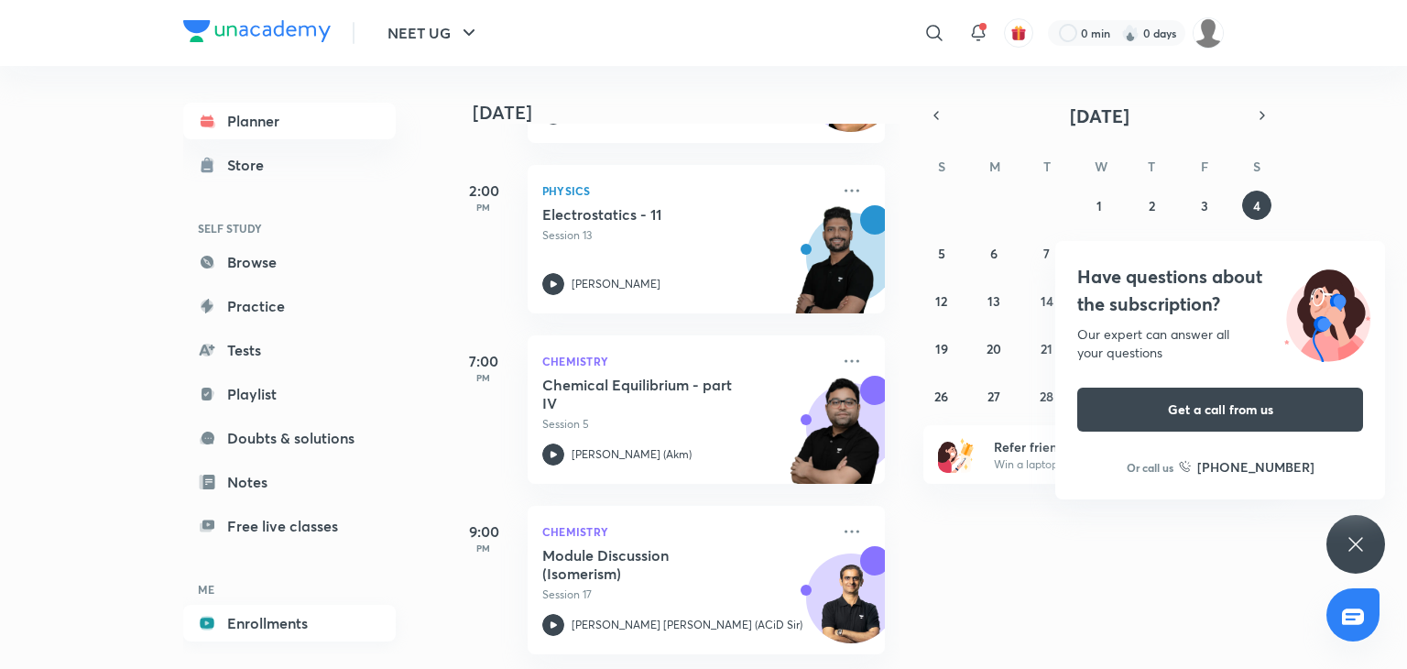
click at [271, 624] on link "Enrollments" at bounding box center [289, 623] width 213 height 37
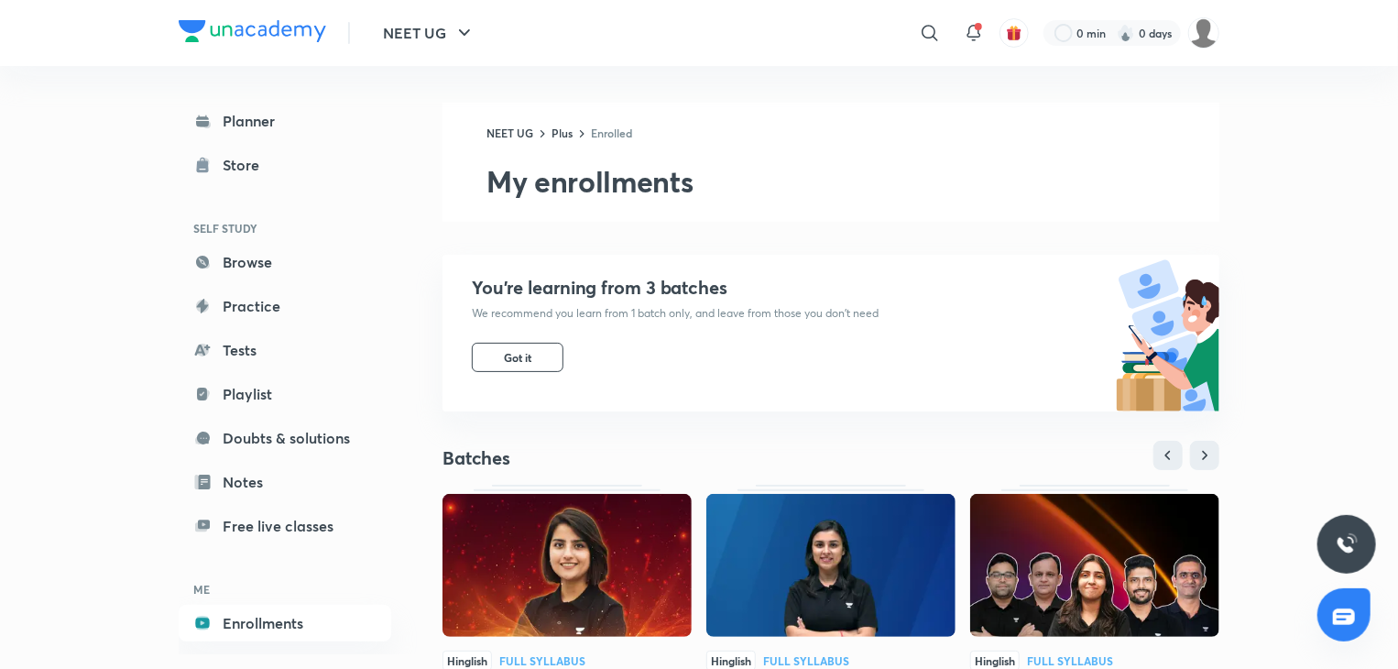
click at [539, 624] on img at bounding box center [567, 565] width 249 height 143
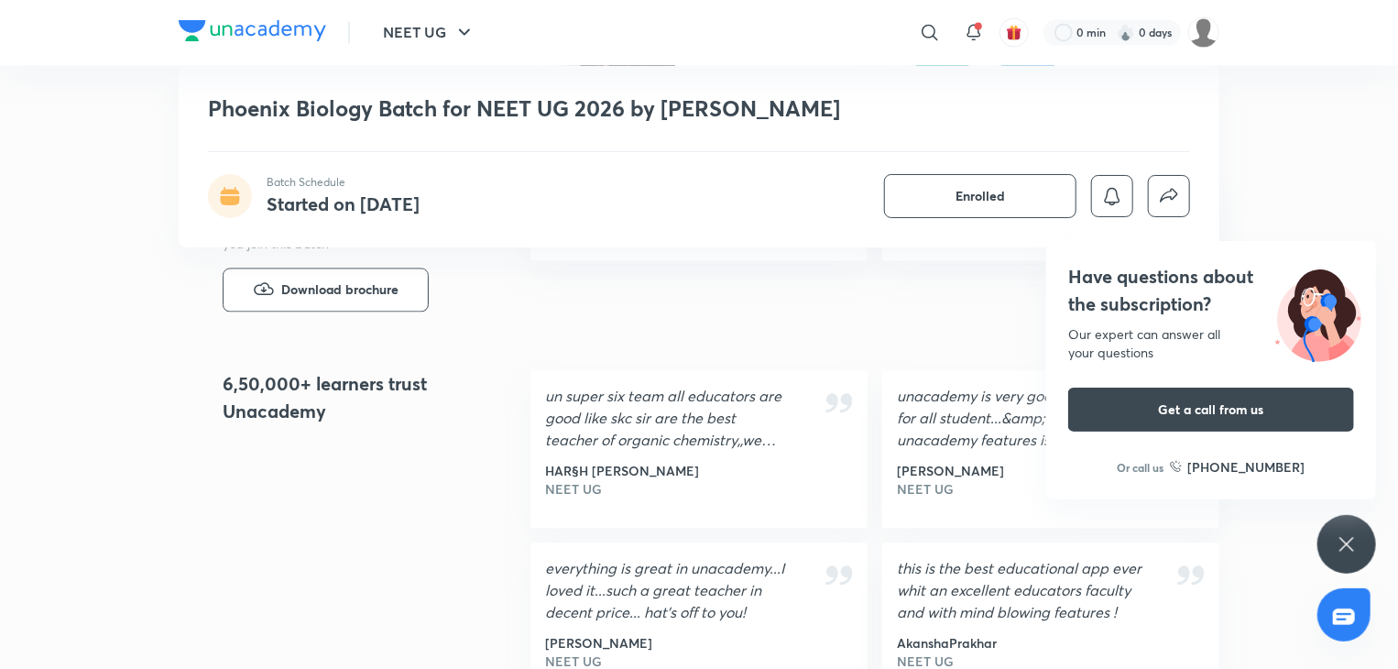
scroll to position [1719, 0]
click at [1349, 537] on icon at bounding box center [1347, 544] width 22 height 22
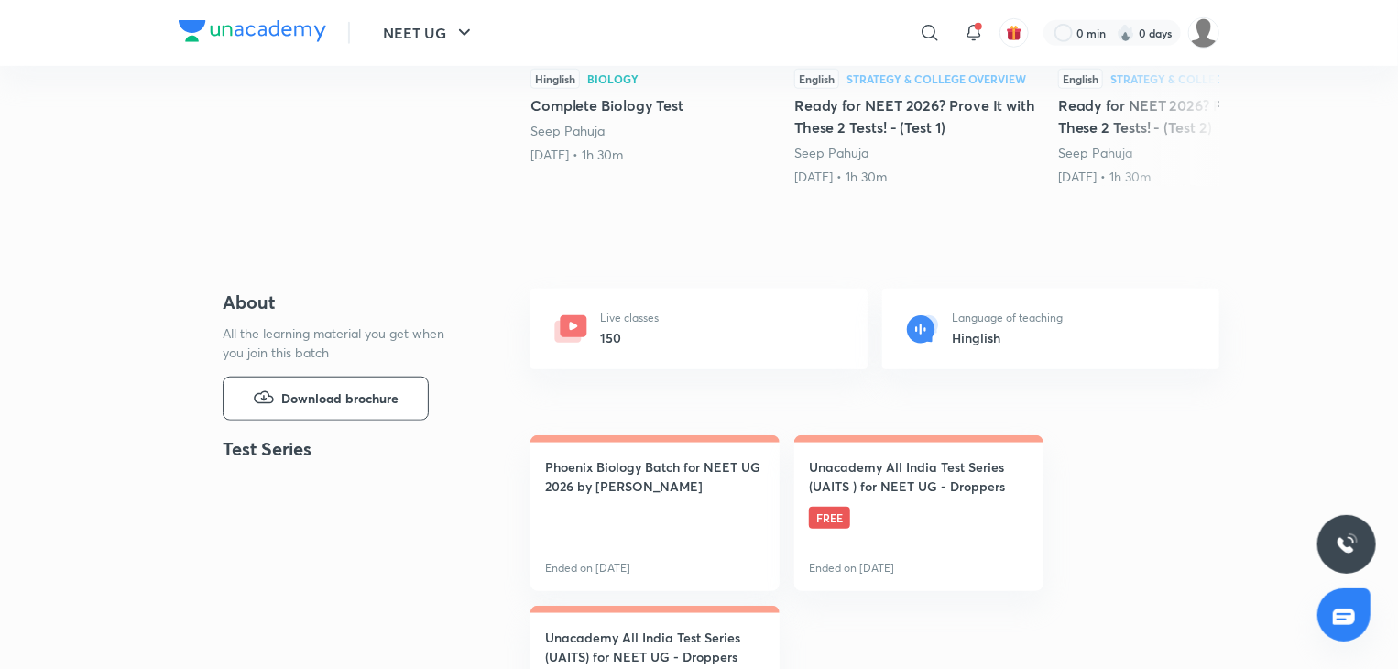
scroll to position [0, 0]
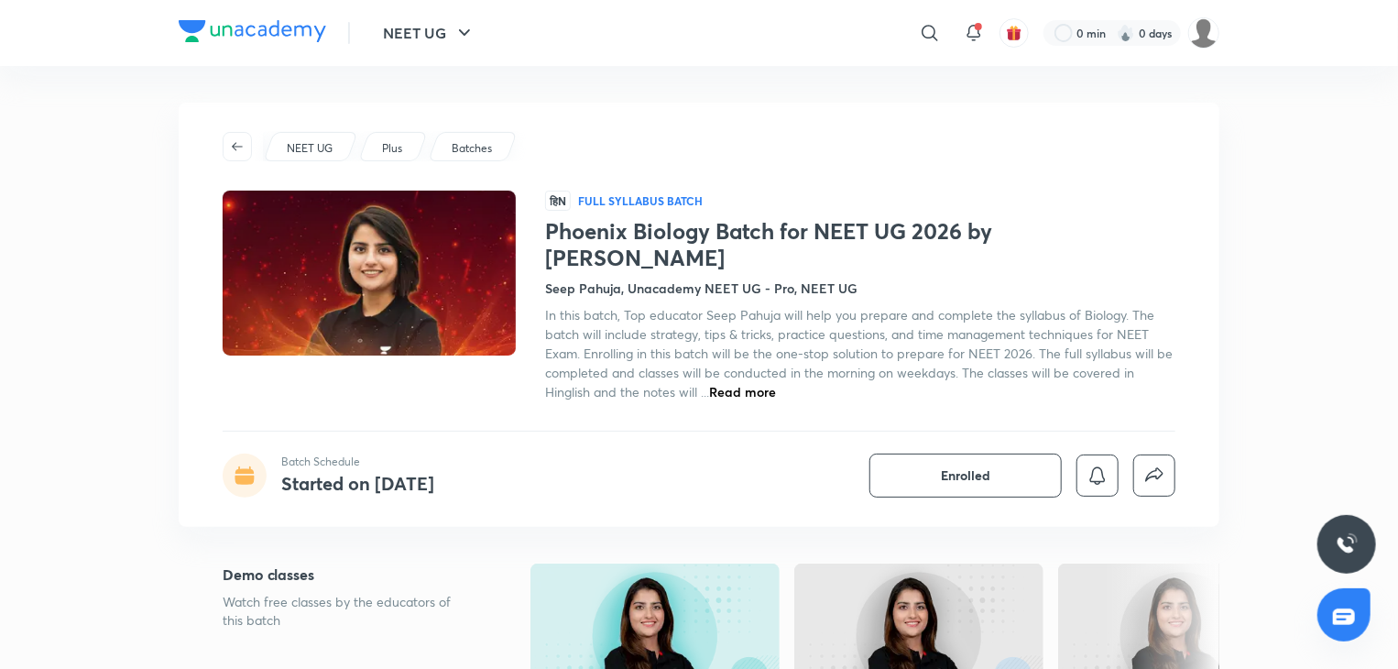
click at [747, 383] on span "Read more" at bounding box center [742, 391] width 67 height 17
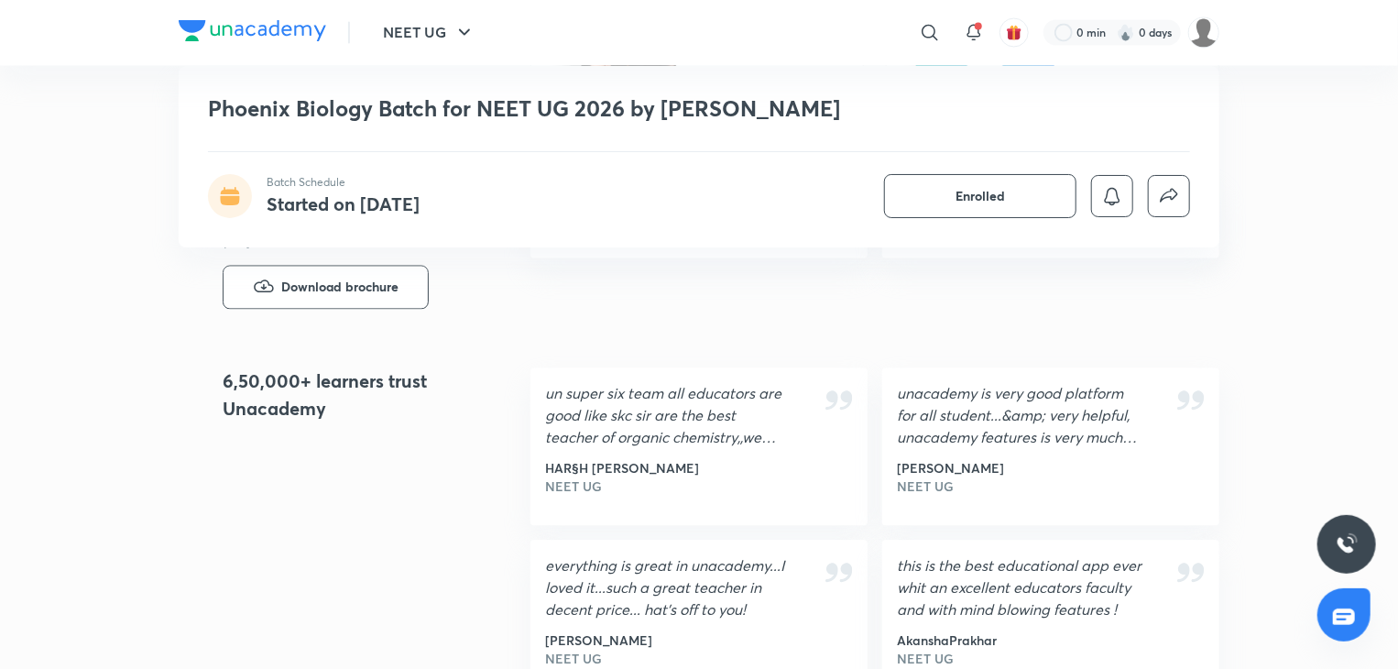
scroll to position [1710, 0]
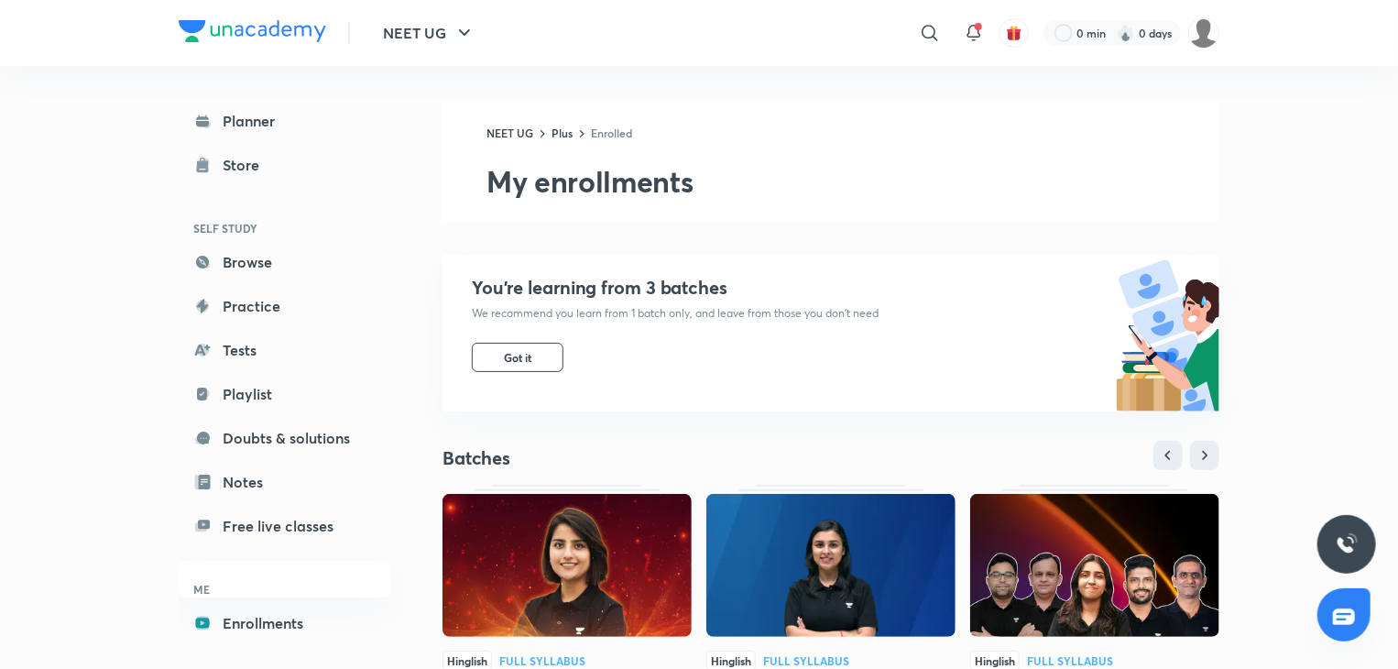
click at [858, 564] on img at bounding box center [830, 565] width 249 height 143
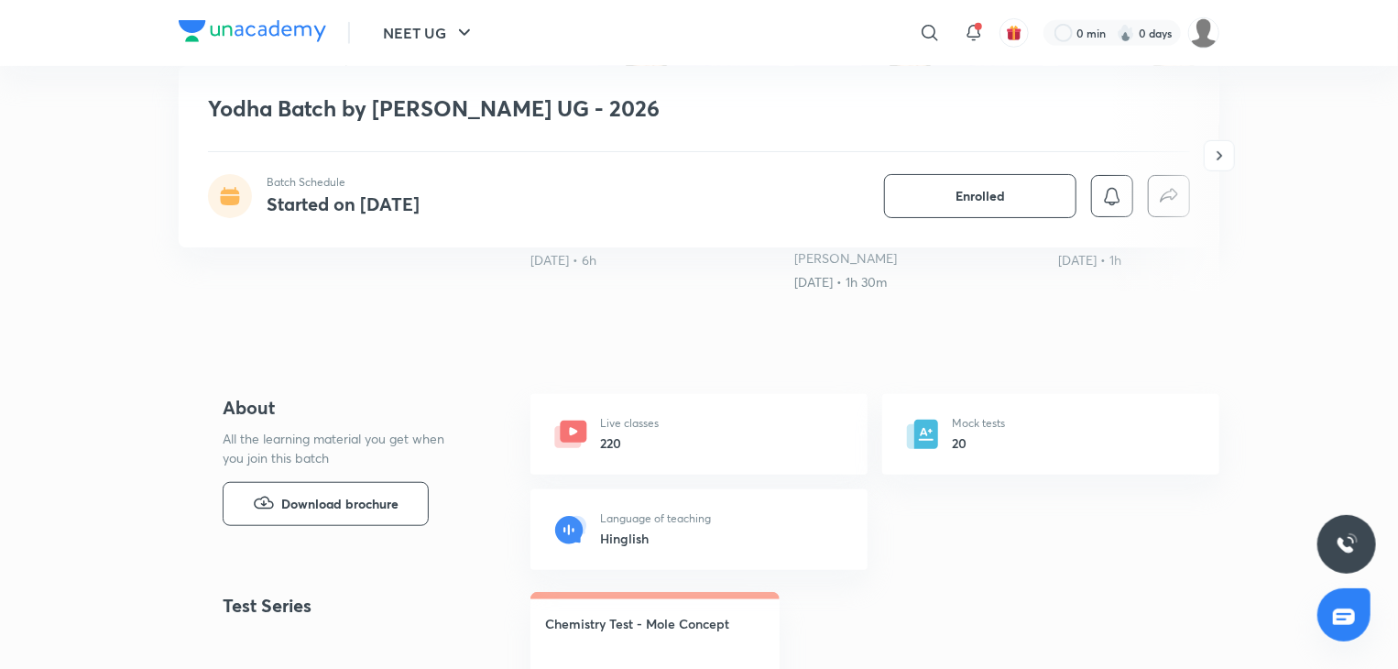
scroll to position [509, 0]
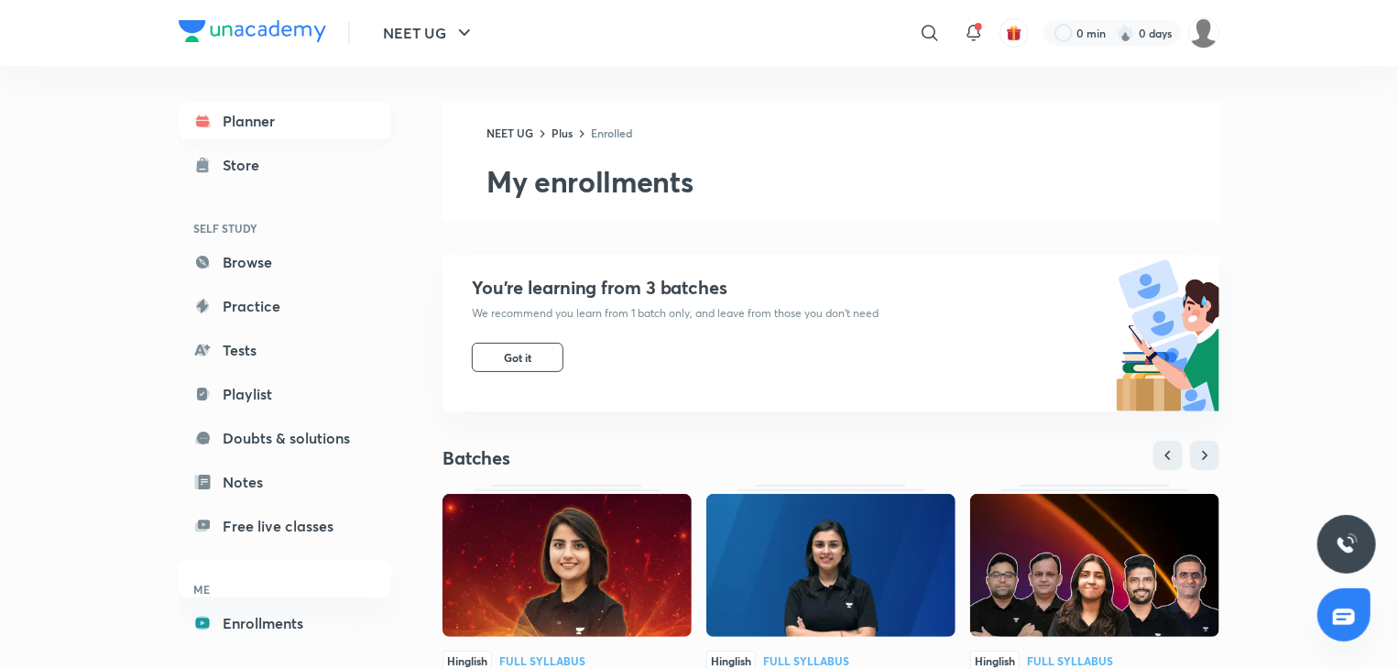
click at [261, 118] on link "Planner" at bounding box center [285, 121] width 213 height 37
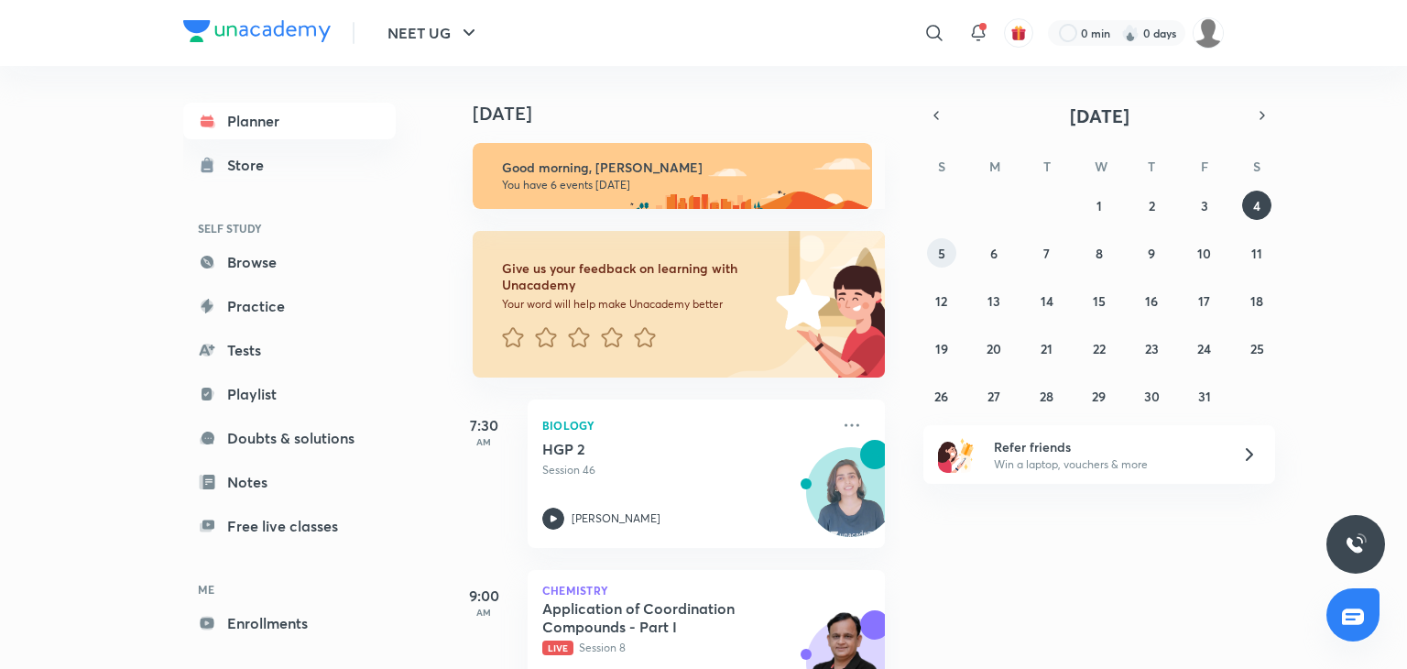
click at [941, 261] on button "5" at bounding box center [941, 252] width 29 height 29
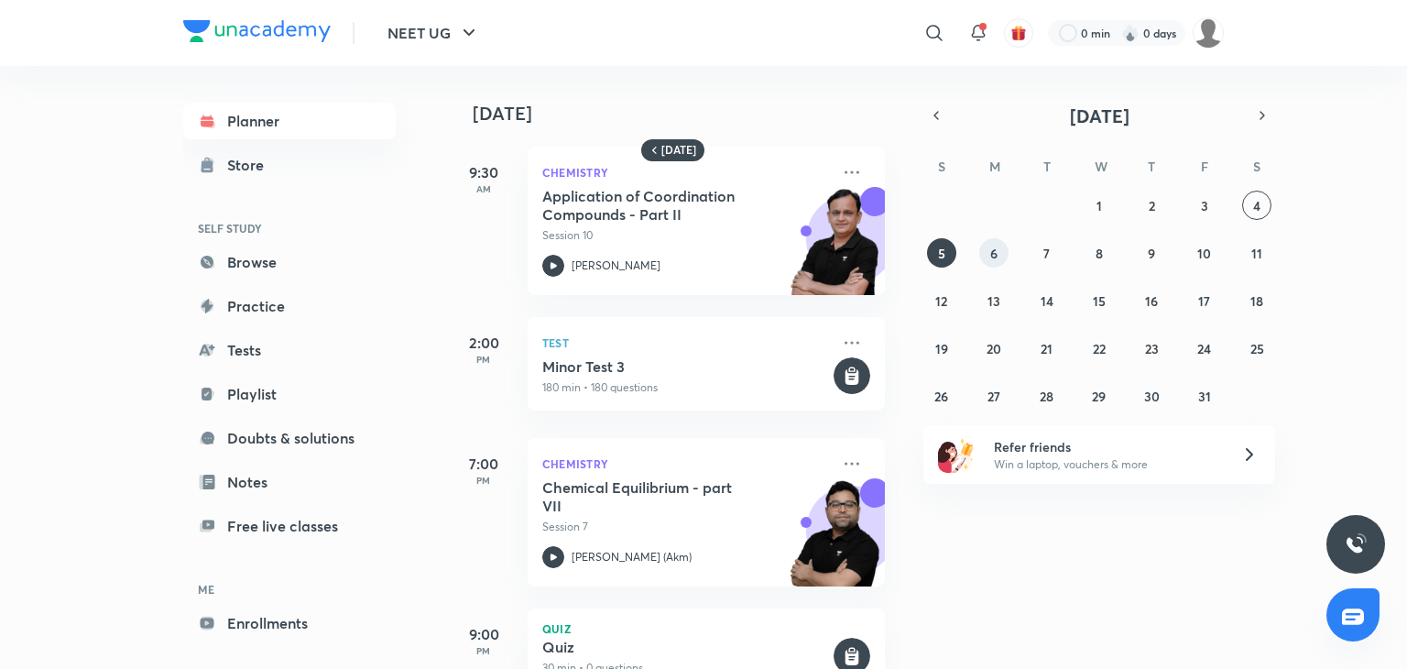
click at [993, 253] on abbr "6" at bounding box center [993, 253] width 7 height 17
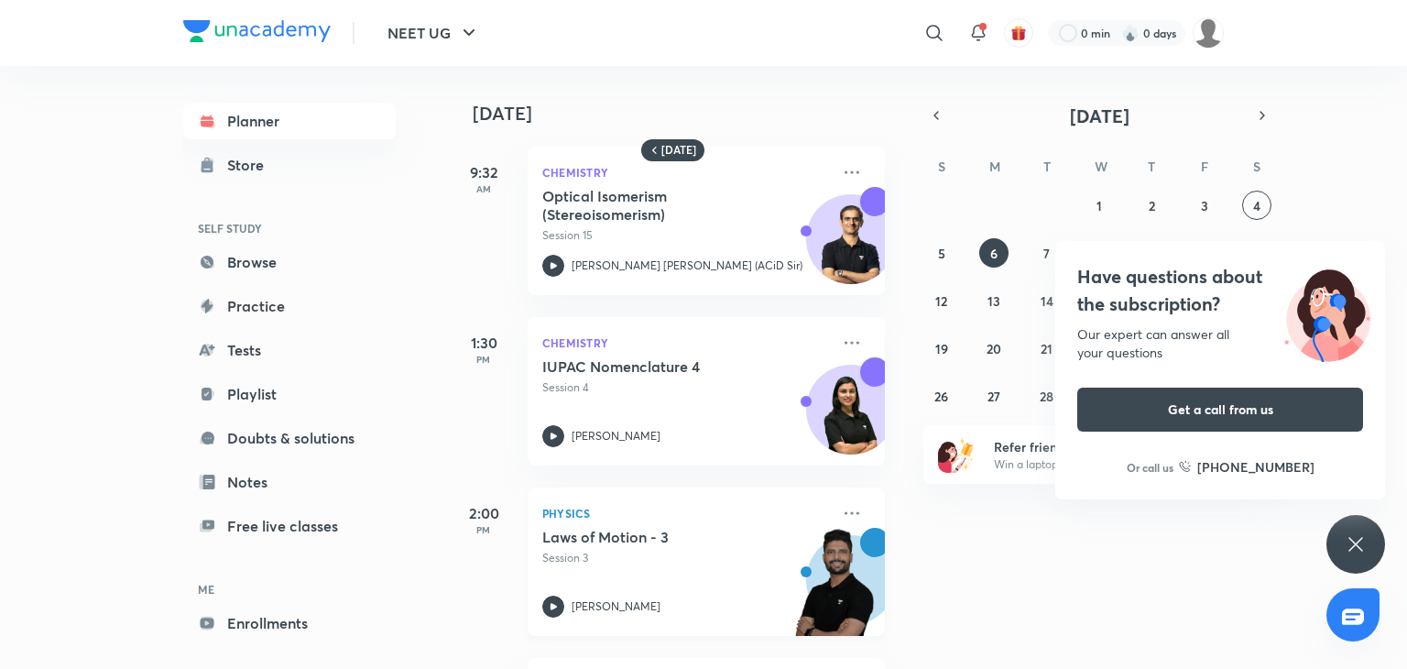
scroll to position [166, 0]
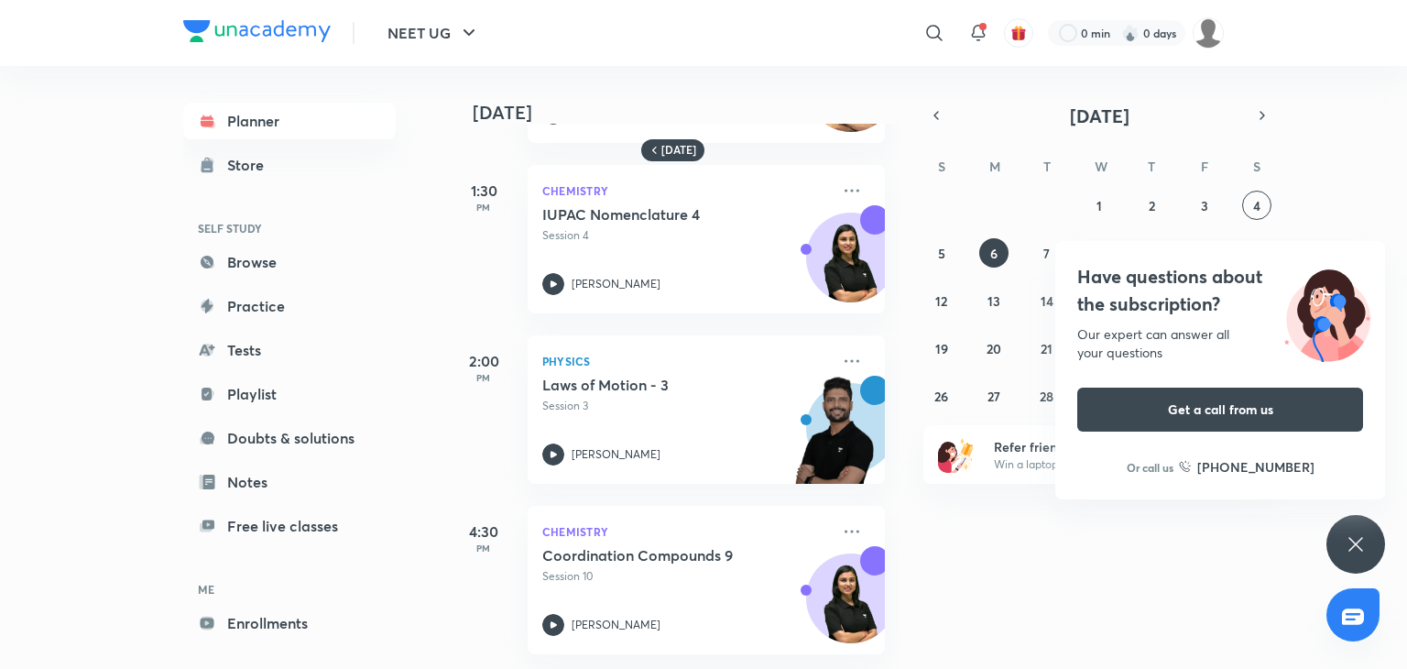
click at [1360, 533] on icon at bounding box center [1356, 544] width 22 height 22
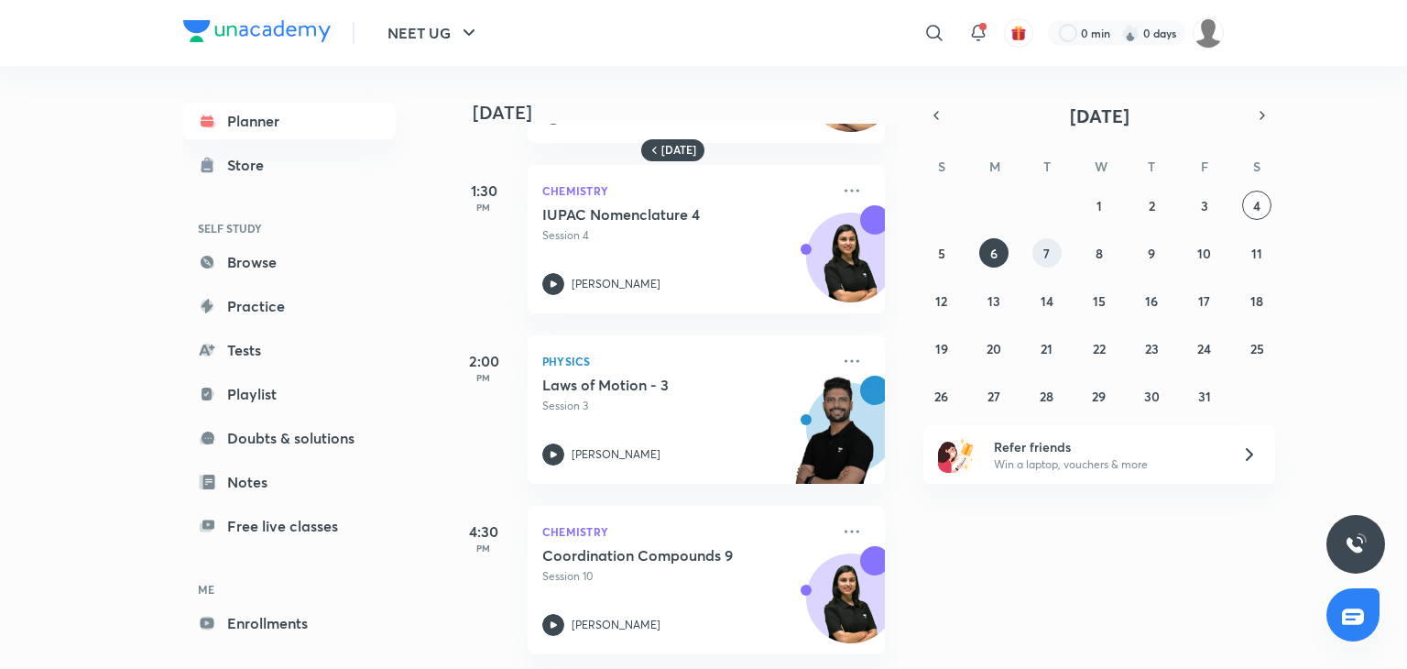
click at [1058, 246] on button "7" at bounding box center [1047, 252] width 29 height 29
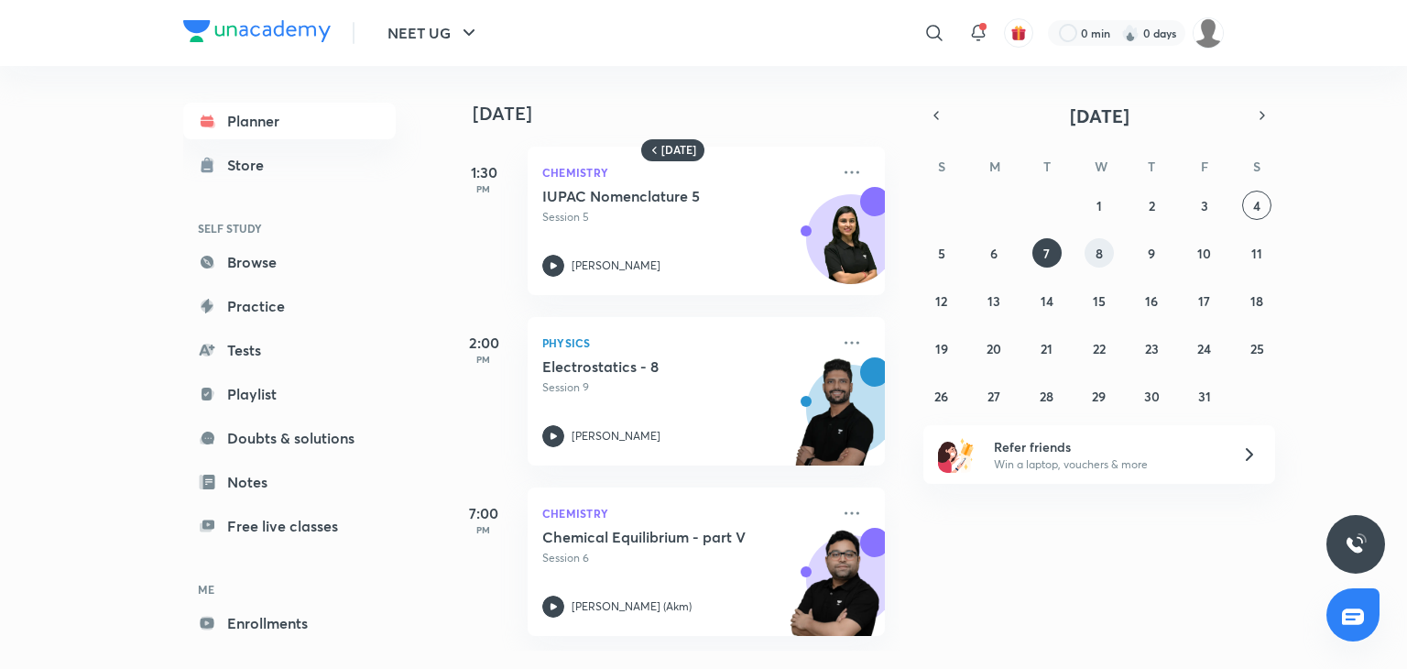
click at [1103, 250] on abbr "8" at bounding box center [1099, 253] width 7 height 17
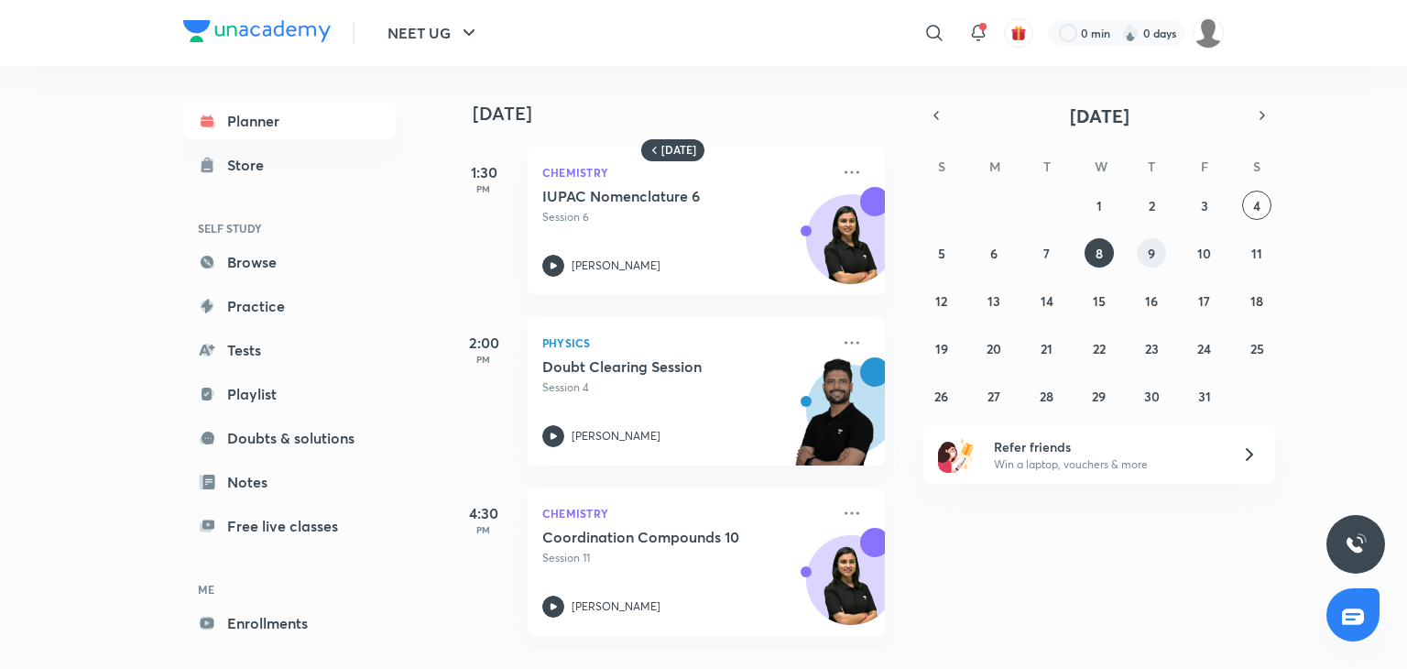
click at [1138, 246] on button "9" at bounding box center [1151, 252] width 29 height 29
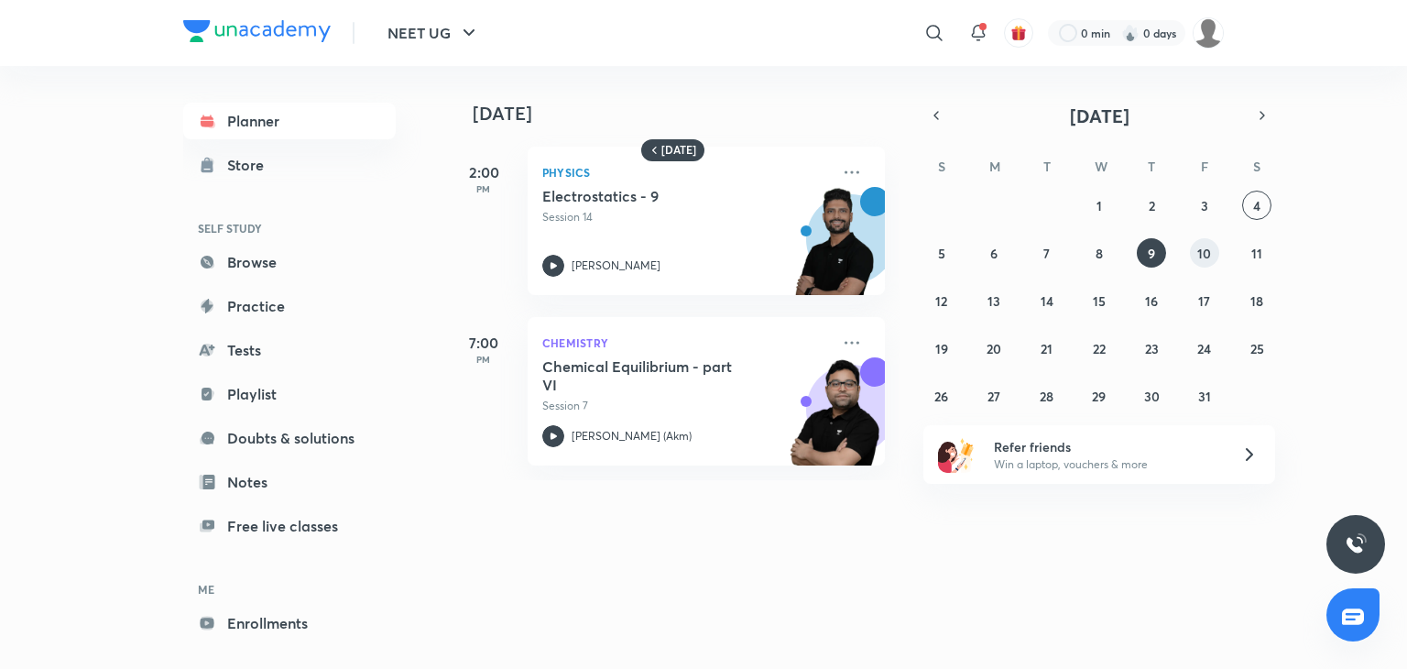
click at [1207, 247] on abbr "10" at bounding box center [1204, 253] width 14 height 17
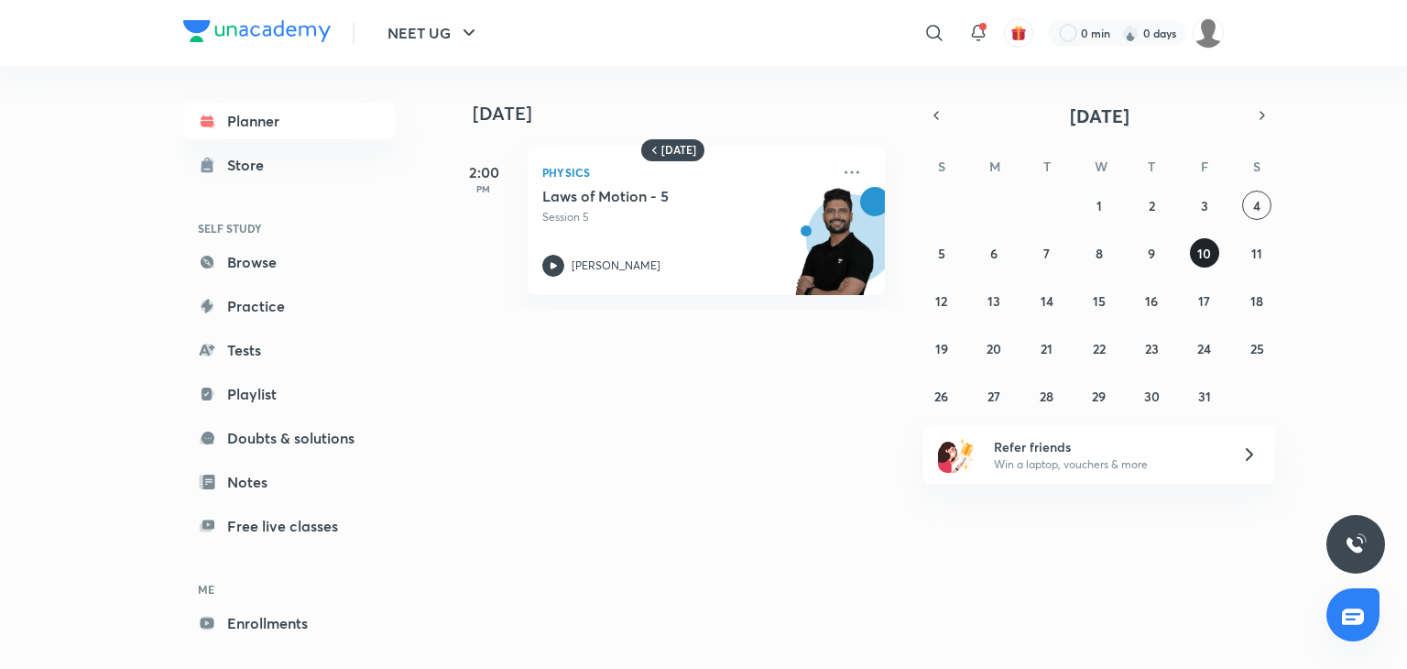
click at [1207, 247] on abbr "10" at bounding box center [1204, 253] width 14 height 17
click at [1251, 257] on button "11" at bounding box center [1256, 252] width 29 height 29
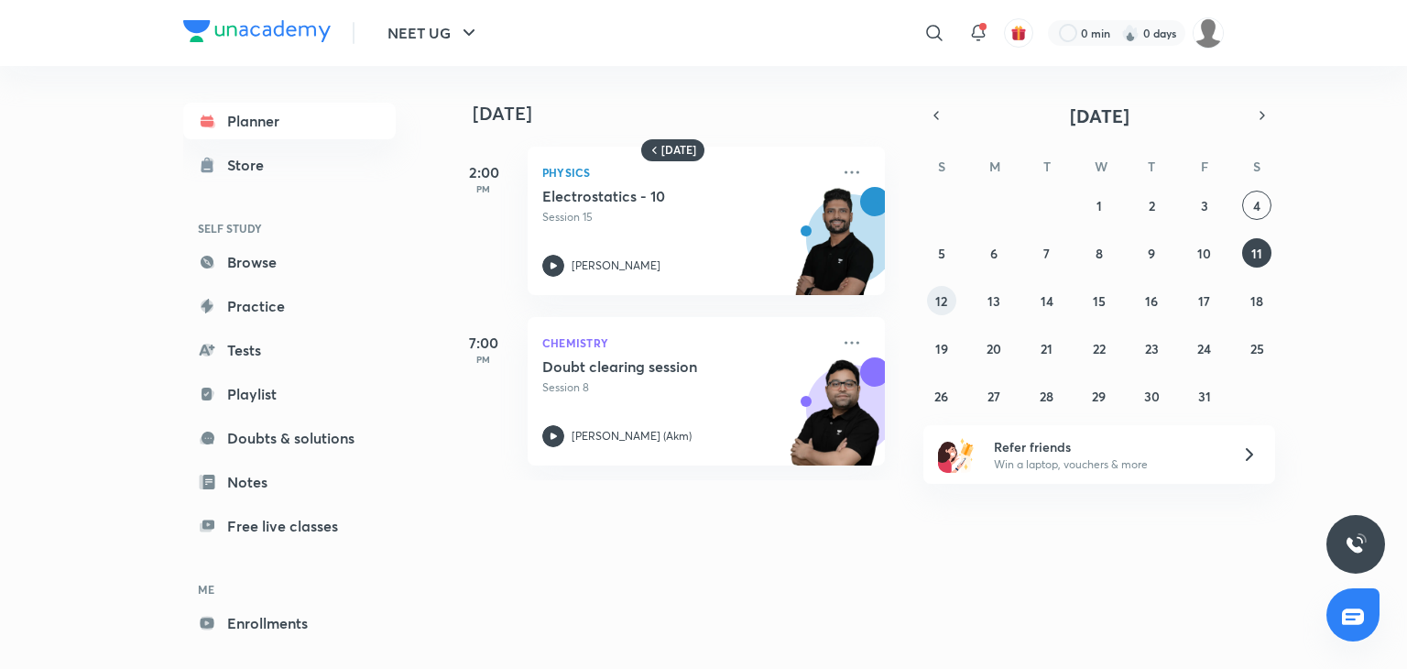
click at [935, 303] on abbr "12" at bounding box center [941, 300] width 12 height 17
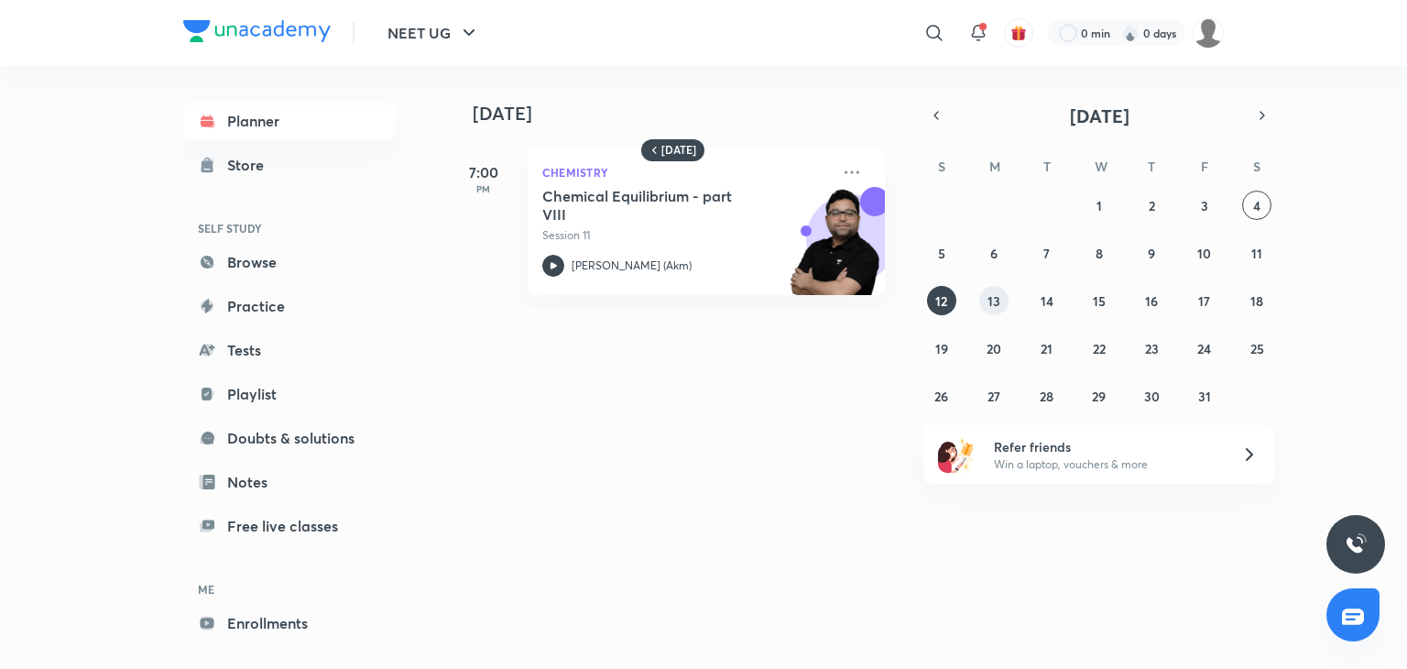
click at [993, 302] on abbr "13" at bounding box center [994, 300] width 13 height 17
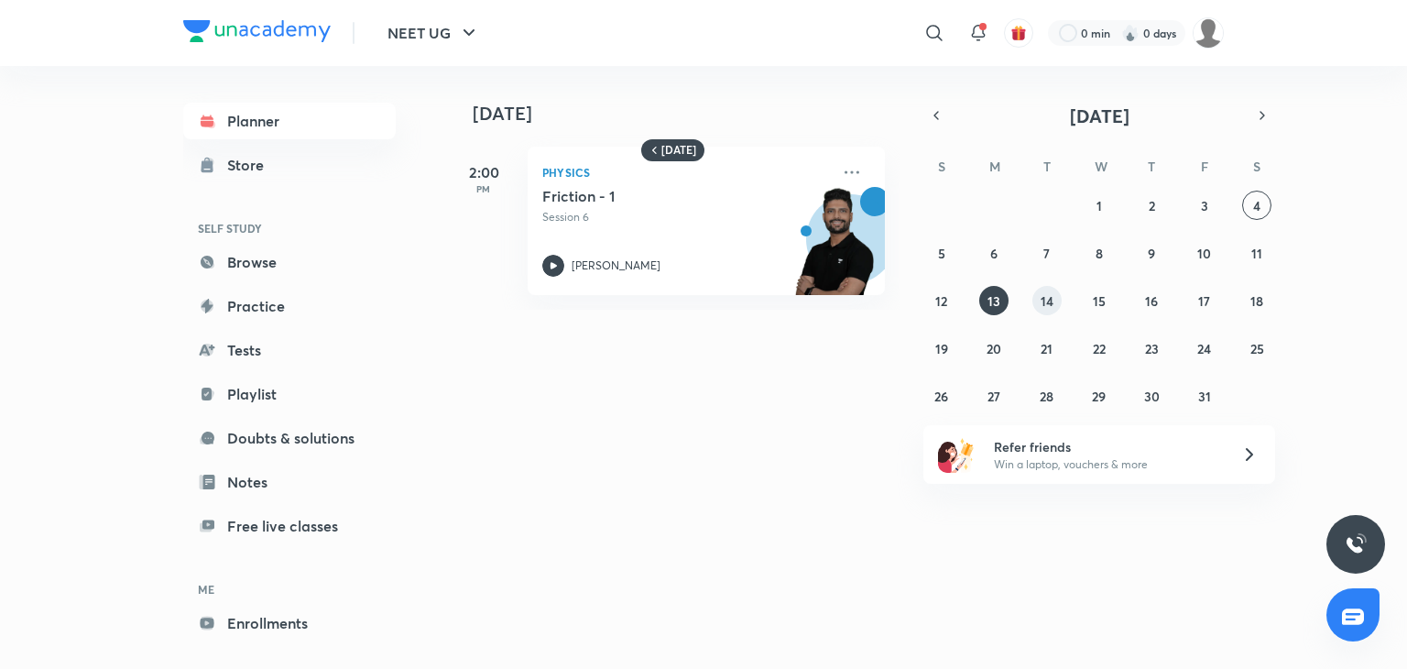
click at [1054, 306] on button "14" at bounding box center [1047, 300] width 29 height 29
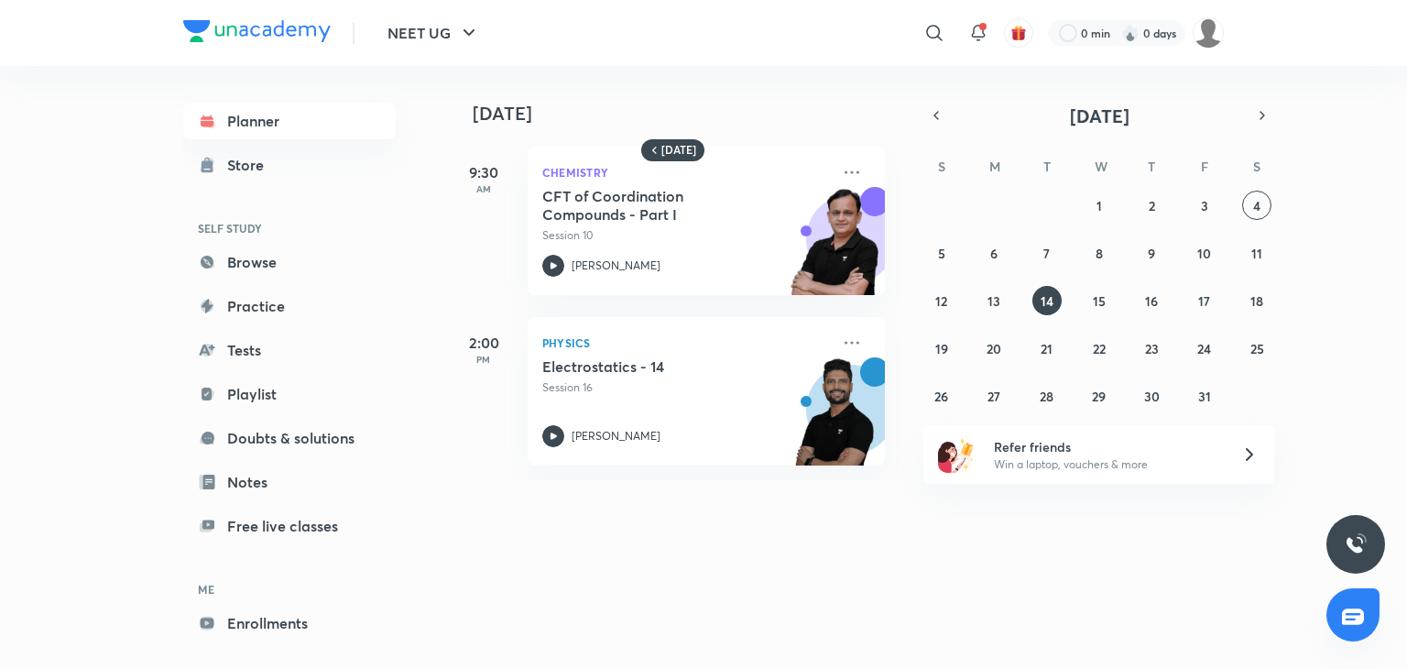
click at [1120, 306] on div "28 29 30 1 2 3 4 5 6 7 8 9 10 11 12 13 14 15 16 17 18 19 20 21 22 23 24 25 26 2…" at bounding box center [1099, 301] width 352 height 220
click at [1098, 300] on abbr "15" at bounding box center [1099, 300] width 13 height 17
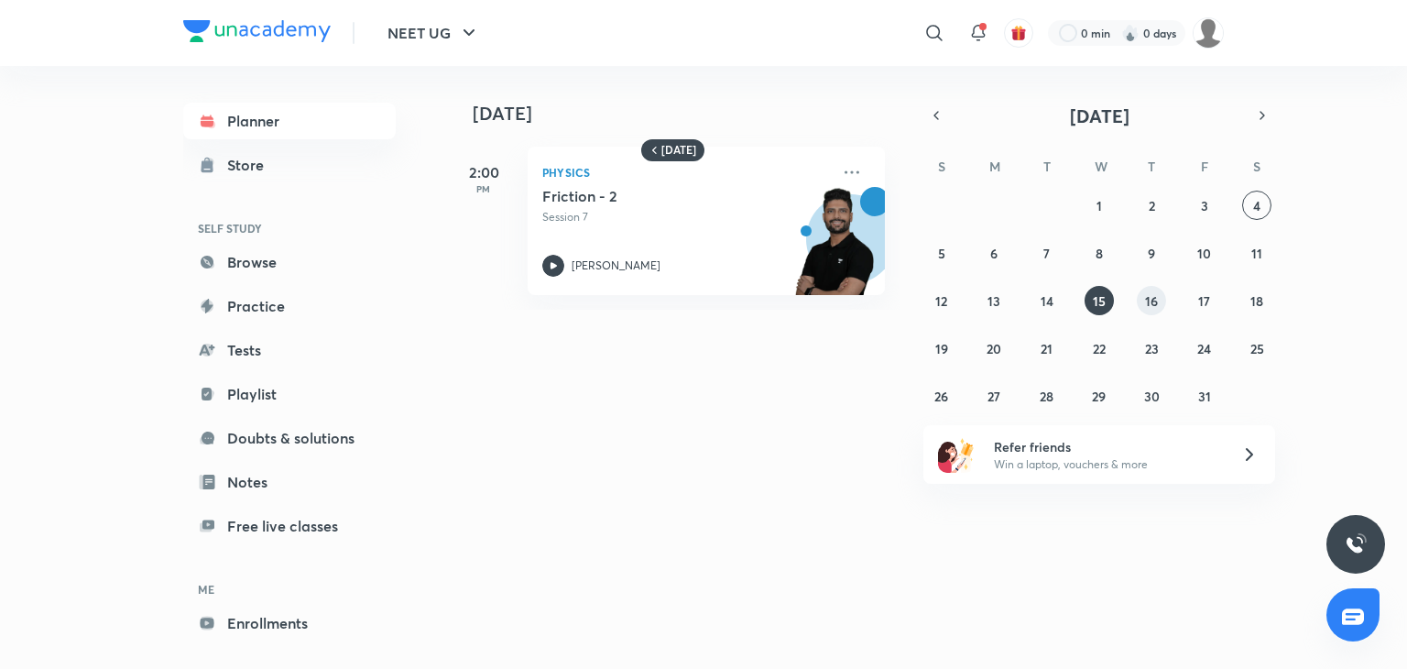
click at [1143, 297] on button "16" at bounding box center [1151, 300] width 29 height 29
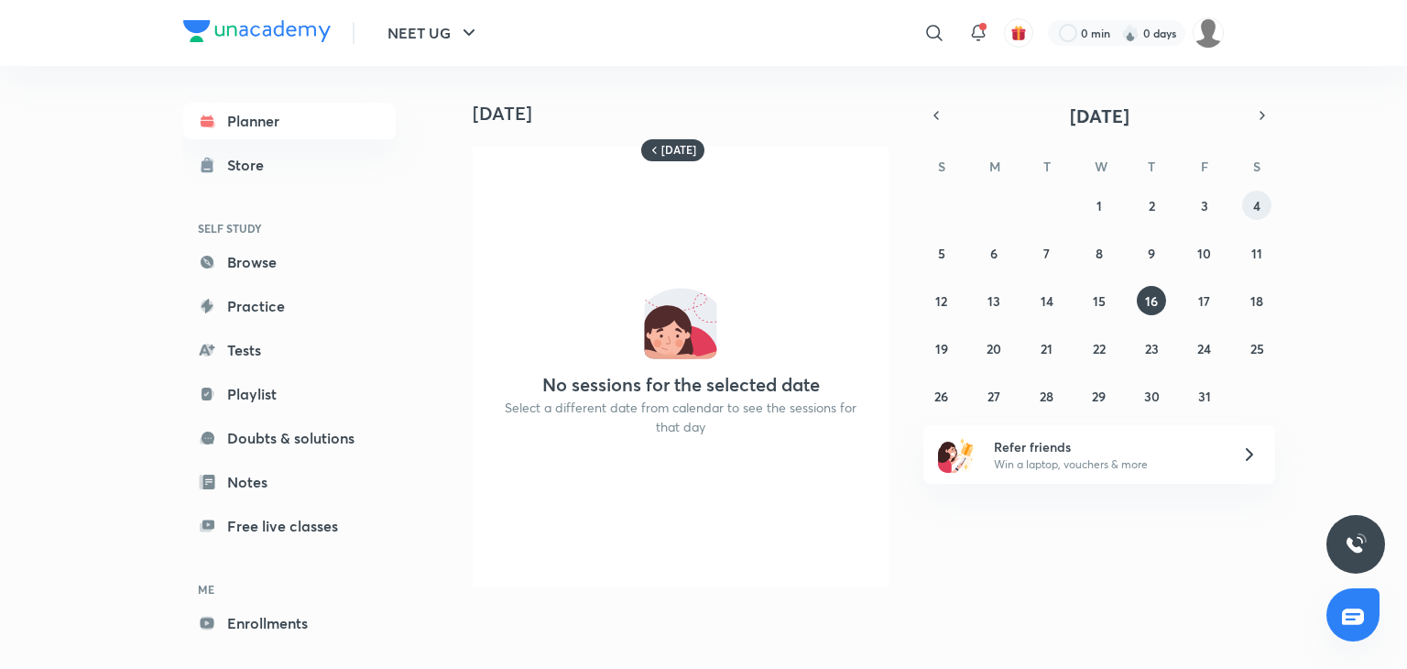
click at [1265, 199] on button "4" at bounding box center [1256, 205] width 29 height 29
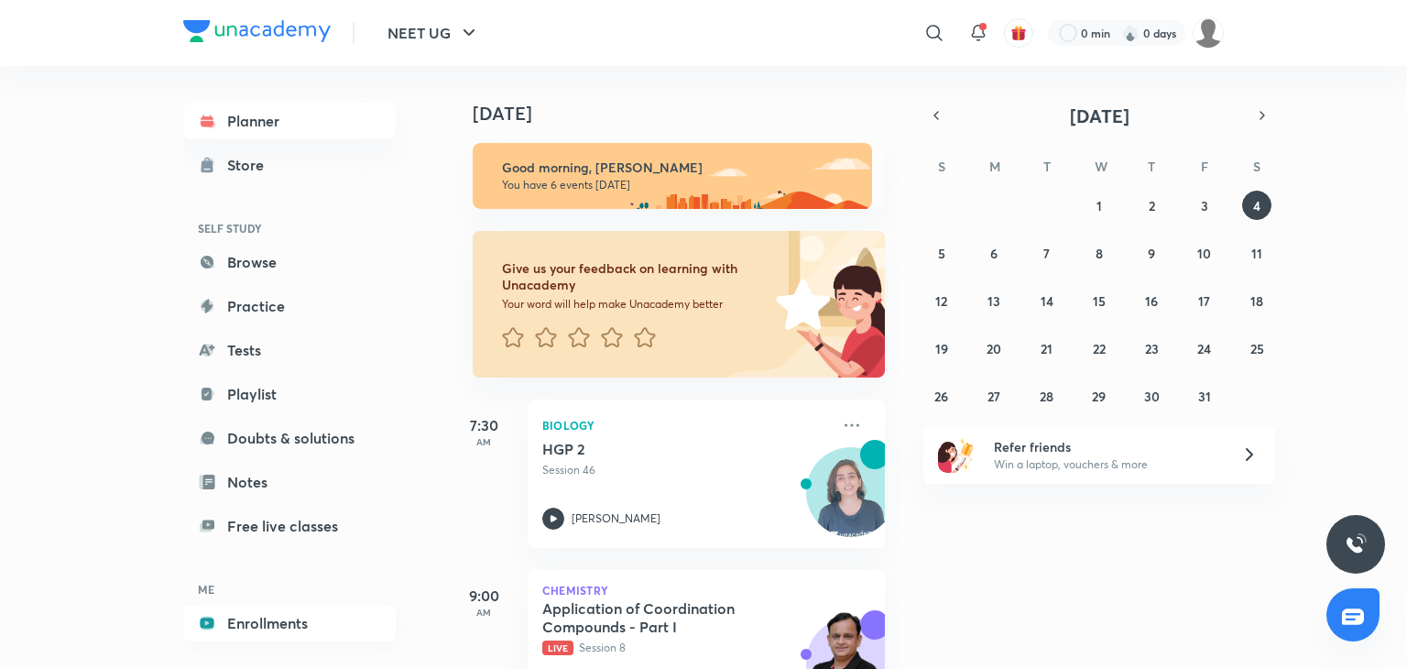
click at [264, 620] on link "Enrollments" at bounding box center [289, 623] width 213 height 37
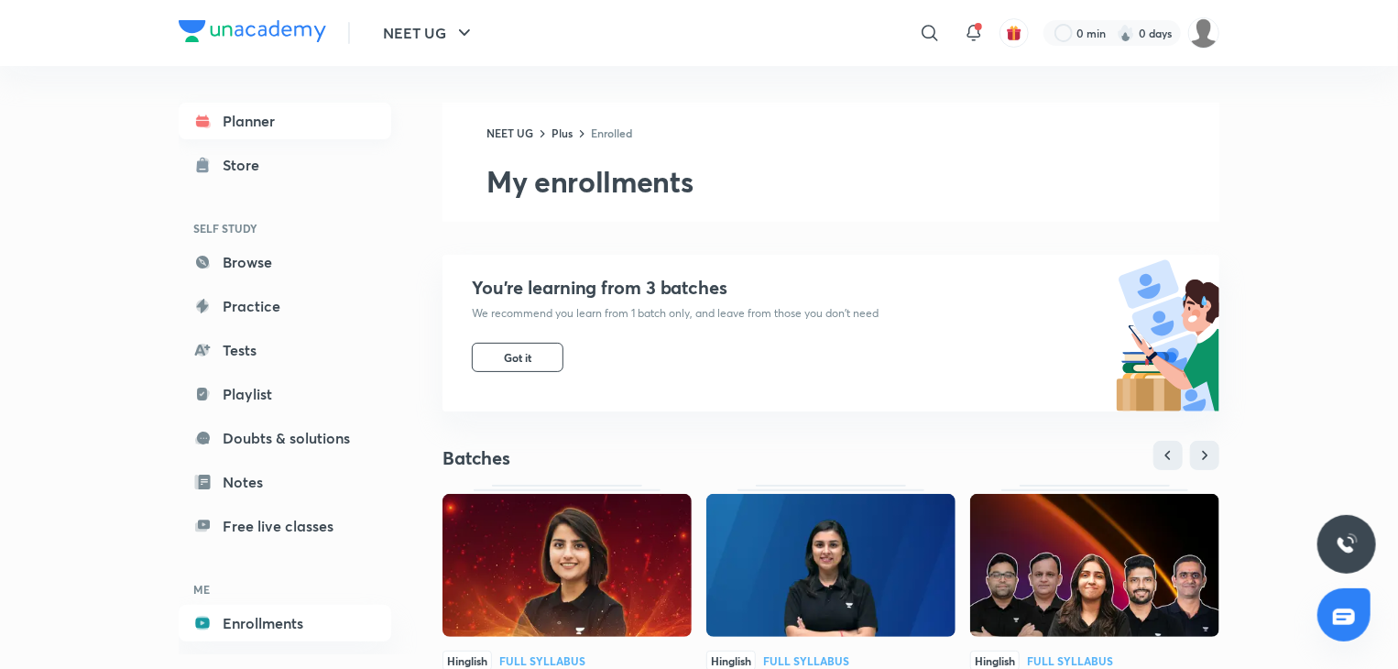
click at [242, 118] on link "Planner" at bounding box center [285, 121] width 213 height 37
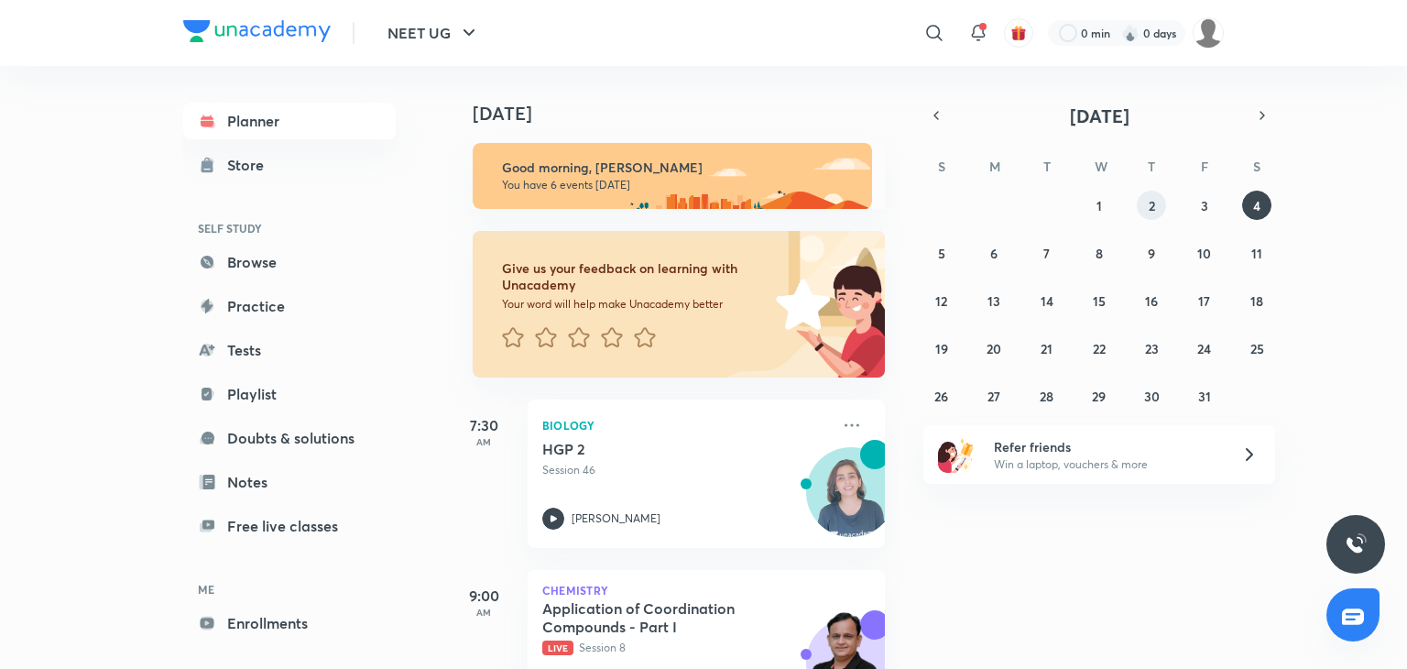
click at [1144, 202] on button "2" at bounding box center [1151, 205] width 29 height 29
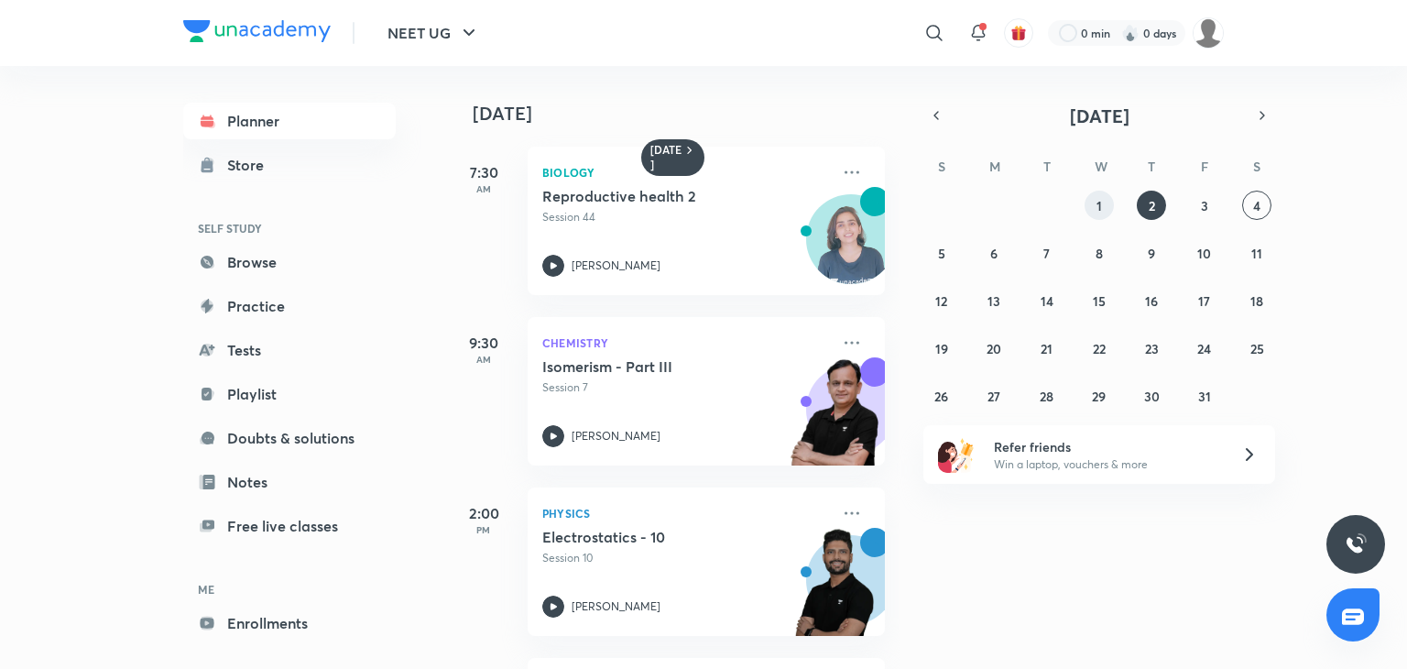
click at [1109, 192] on div "28 29 30 1 2 3 4 5 6 7 8 9 10 11 12 13 14 15 16 17 18 19 20 21 22 23 24 25 26 2…" at bounding box center [1099, 301] width 352 height 220
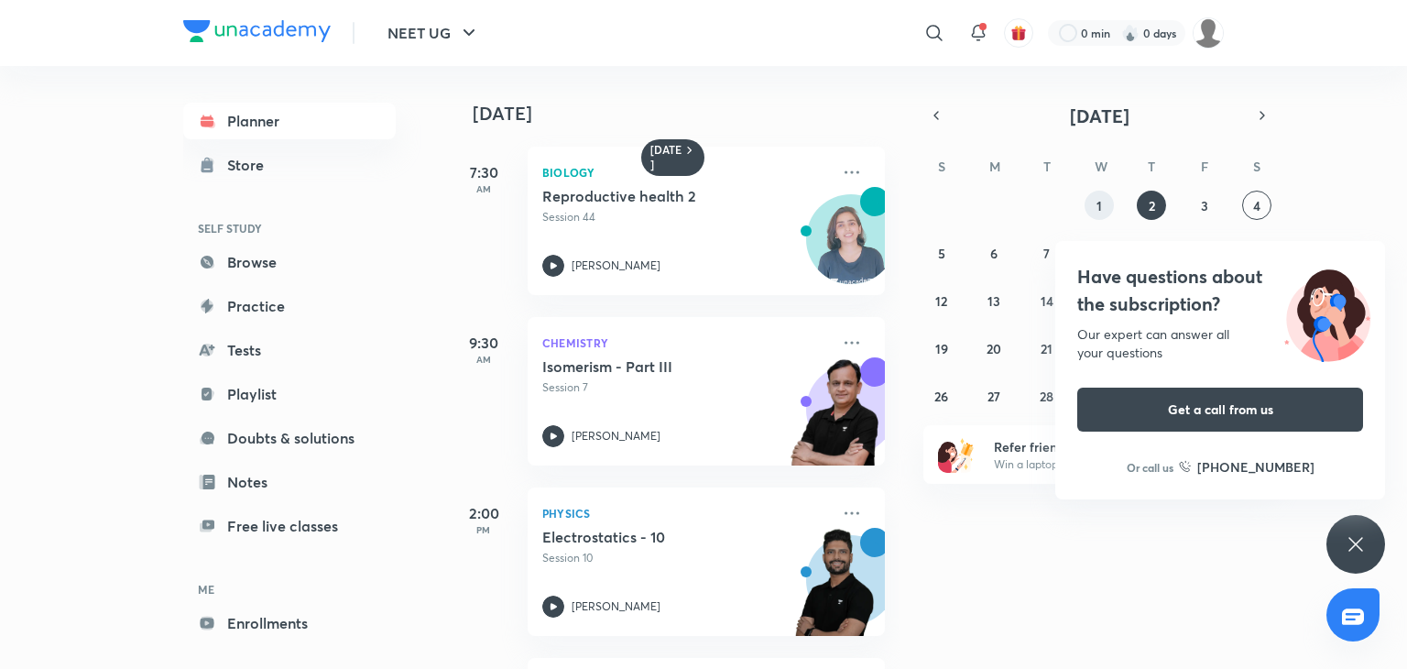
click at [1098, 201] on abbr "1" at bounding box center [1099, 205] width 5 height 17
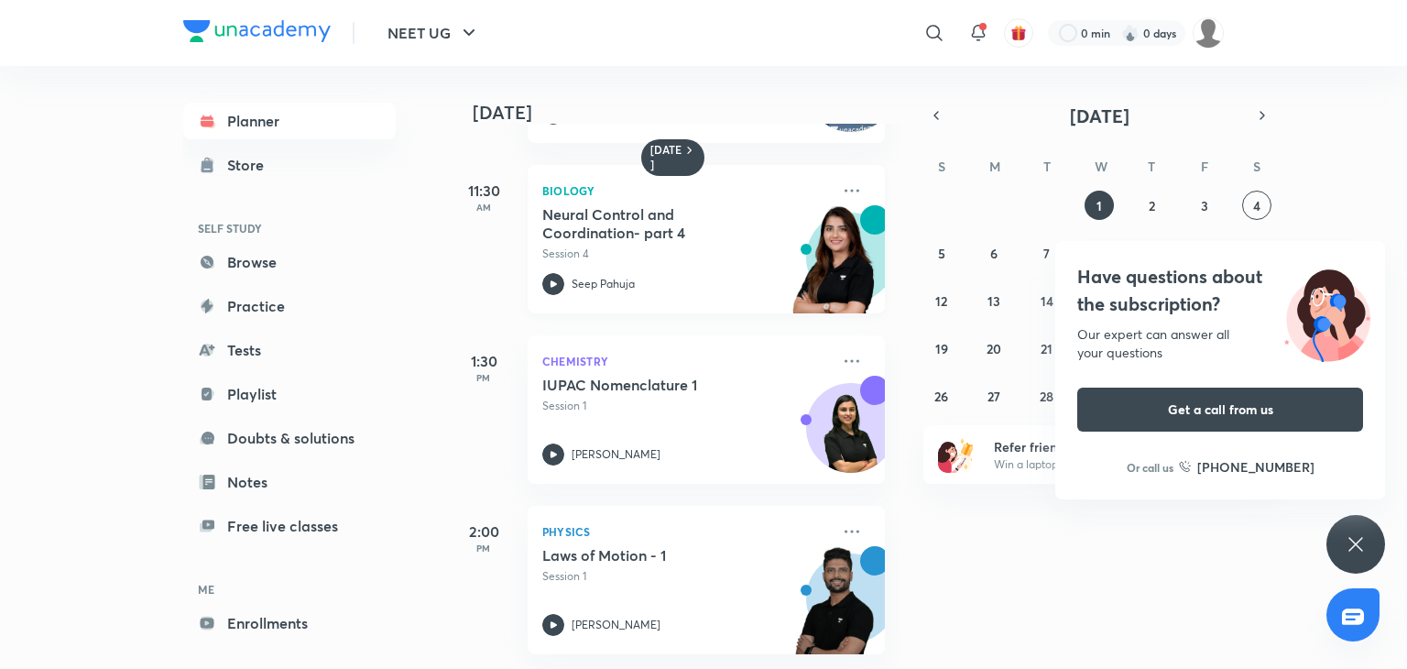
scroll to position [166, 0]
click at [1363, 551] on icon at bounding box center [1356, 544] width 22 height 22
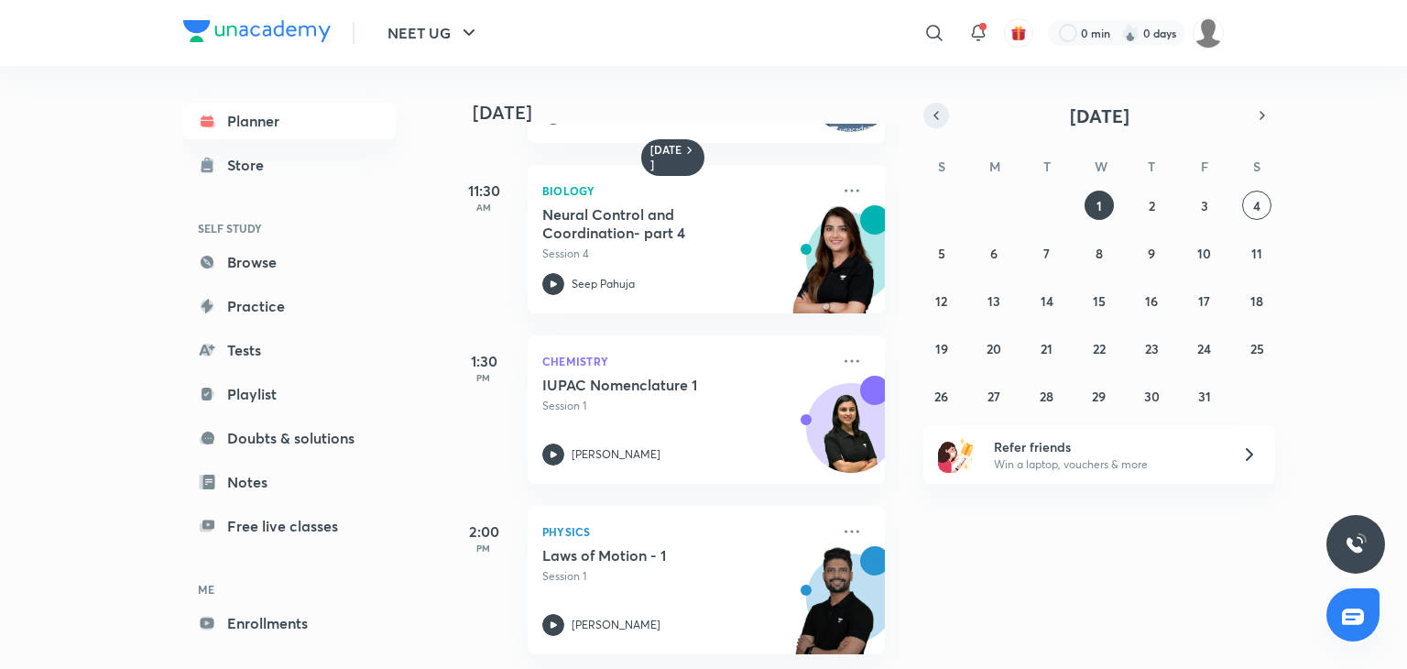
click at [937, 115] on icon "button" at bounding box center [936, 115] width 15 height 16
click at [989, 386] on button "29" at bounding box center [993, 395] width 29 height 29
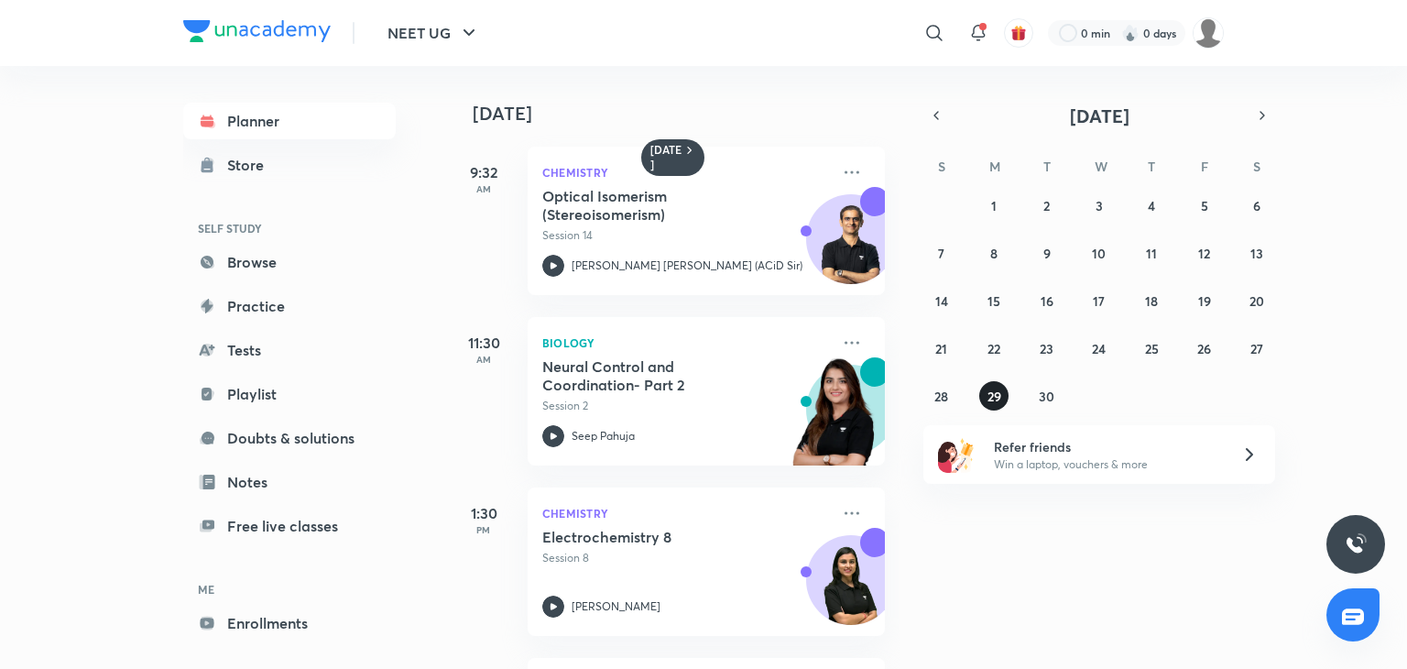
click at [985, 399] on button "29" at bounding box center [993, 395] width 29 height 29
click at [827, 412] on img at bounding box center [834, 420] width 101 height 126
